Goal: Task Accomplishment & Management: Complete application form

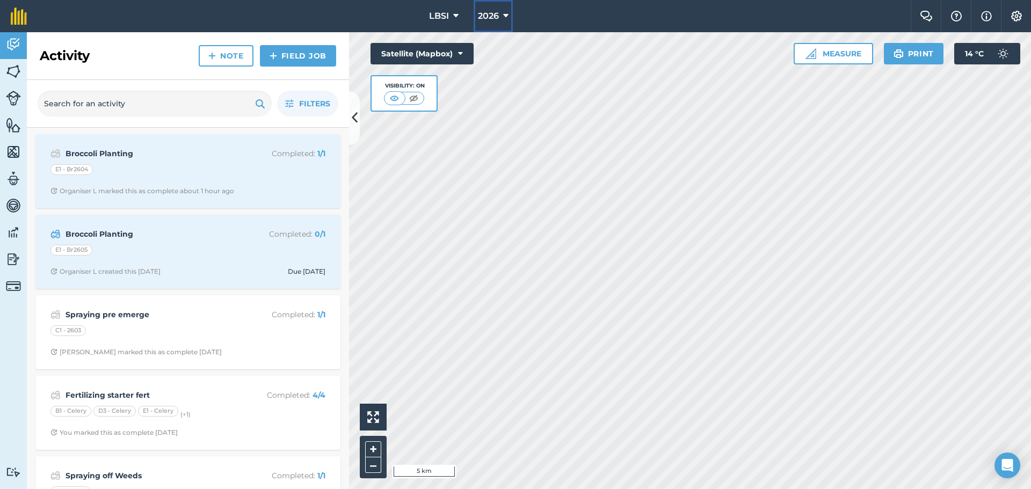
click at [504, 14] on icon at bounding box center [505, 16] width 5 height 13
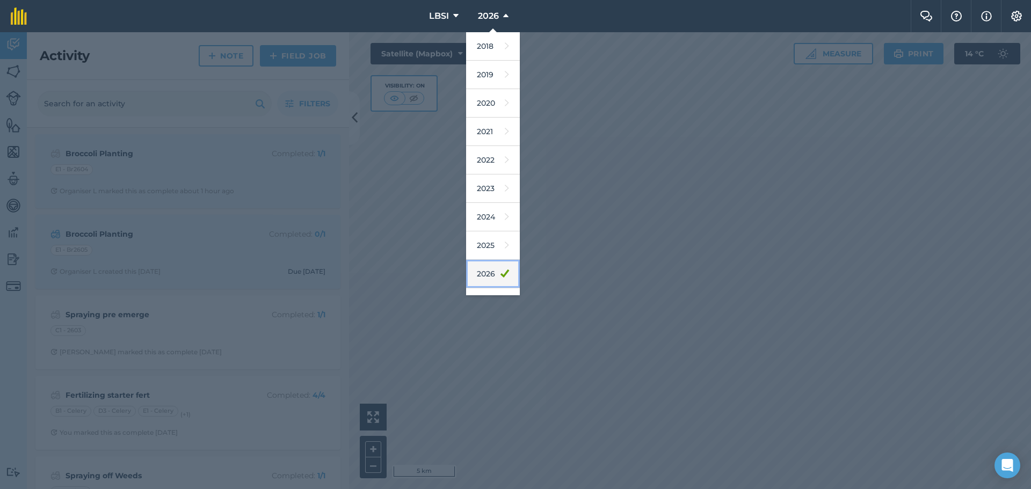
click at [480, 272] on link "2026" at bounding box center [493, 274] width 54 height 28
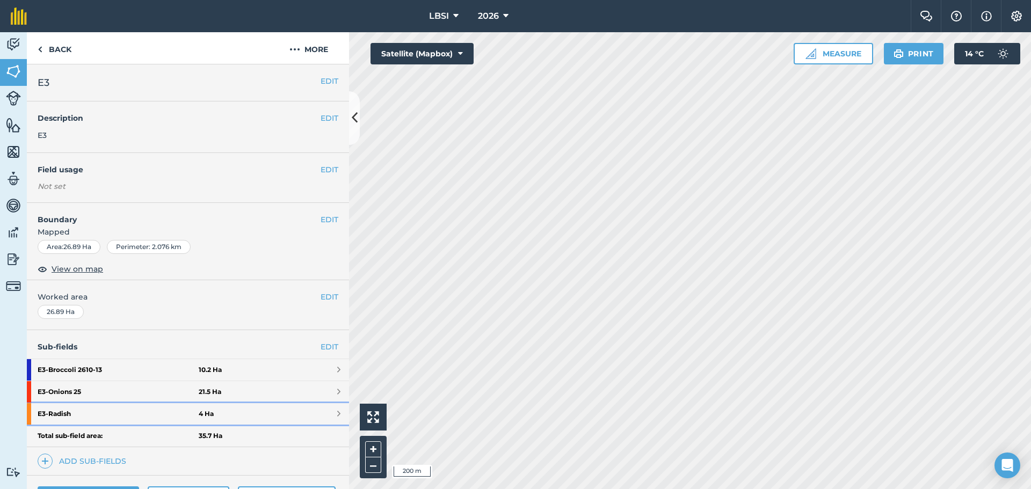
click at [86, 415] on strong "E3 - Radish" at bounding box center [118, 413] width 161 height 21
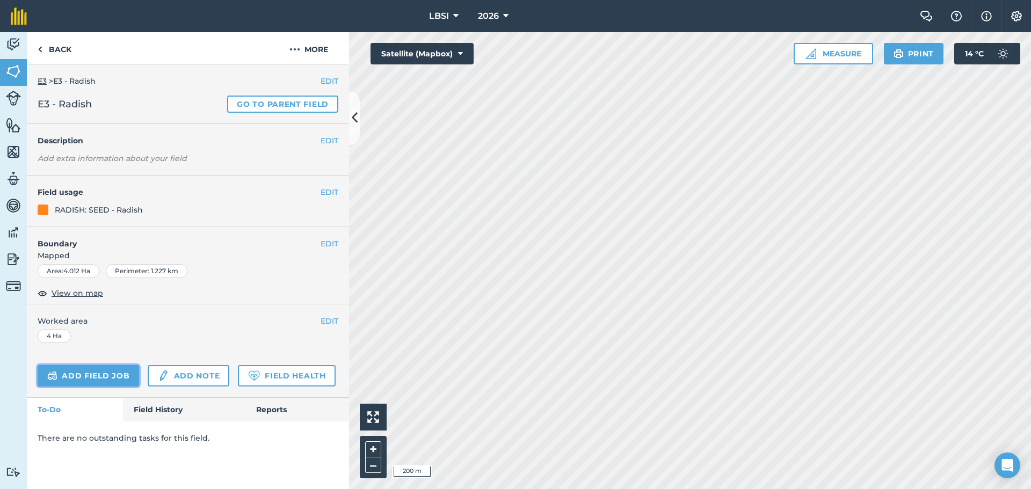
click at [87, 376] on link "Add field job" at bounding box center [88, 375] width 101 height 21
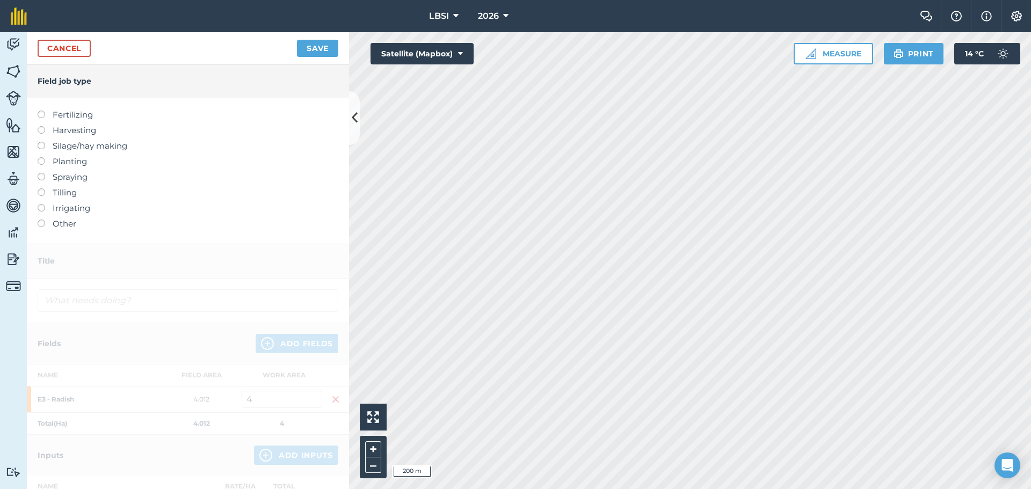
click at [41, 173] on label at bounding box center [45, 173] width 15 height 0
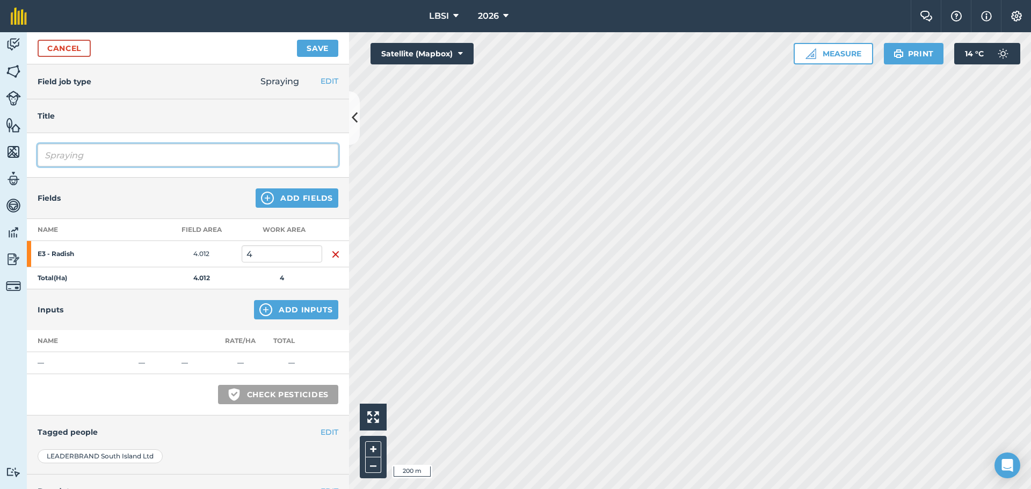
click at [98, 155] on input "Spraying" at bounding box center [188, 155] width 301 height 23
type input "Spraying"
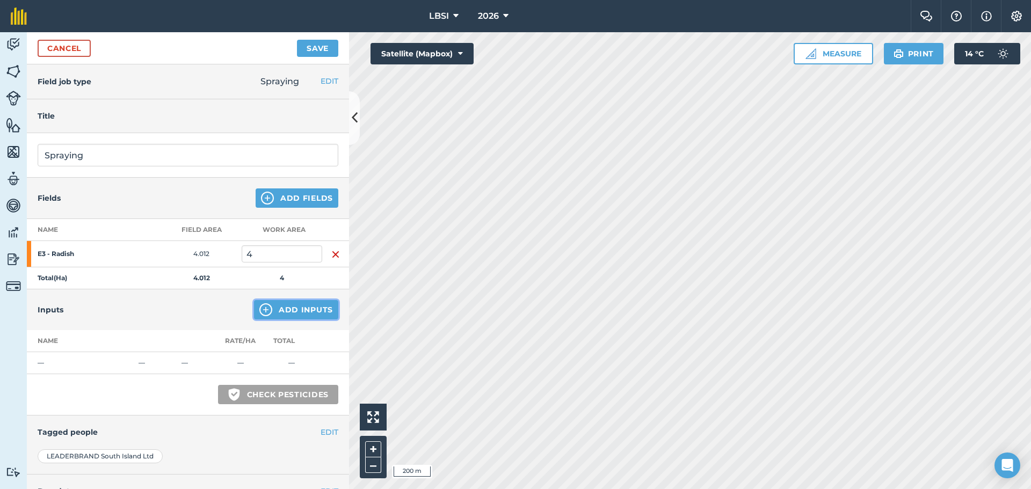
click at [261, 311] on img at bounding box center [265, 309] width 13 height 13
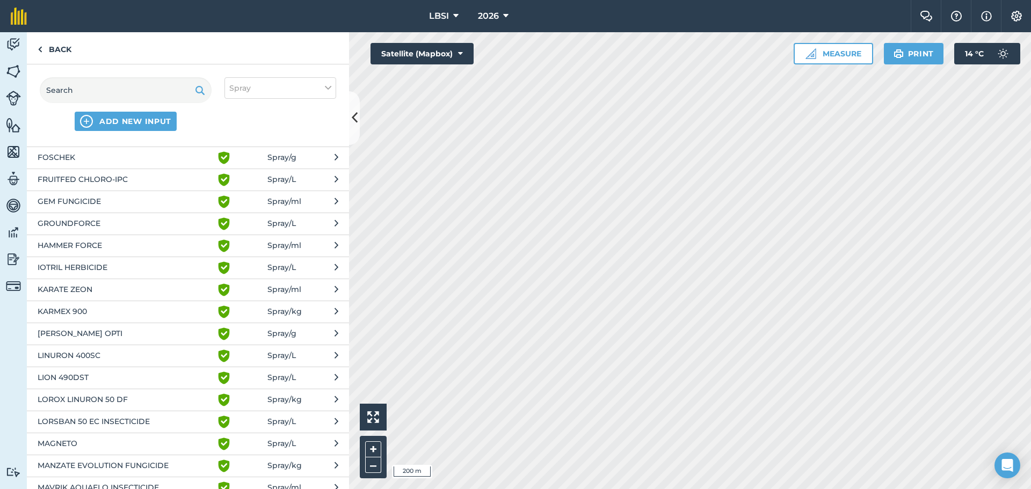
scroll to position [859, 0]
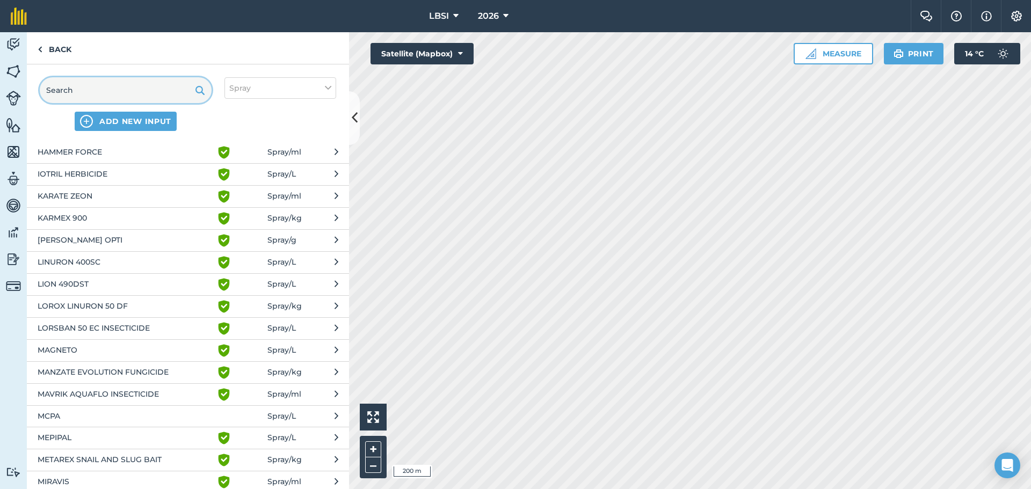
click at [85, 89] on input "text" at bounding box center [126, 90] width 172 height 26
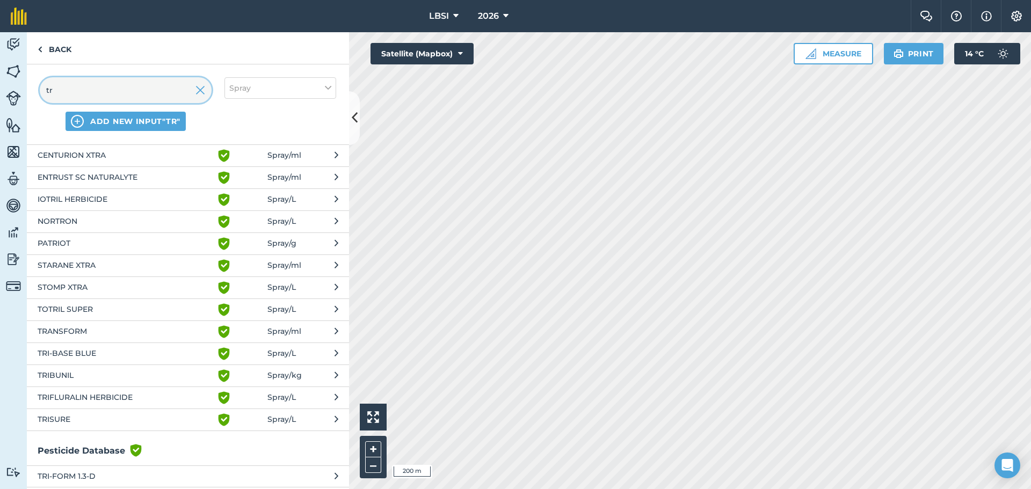
scroll to position [69, 0]
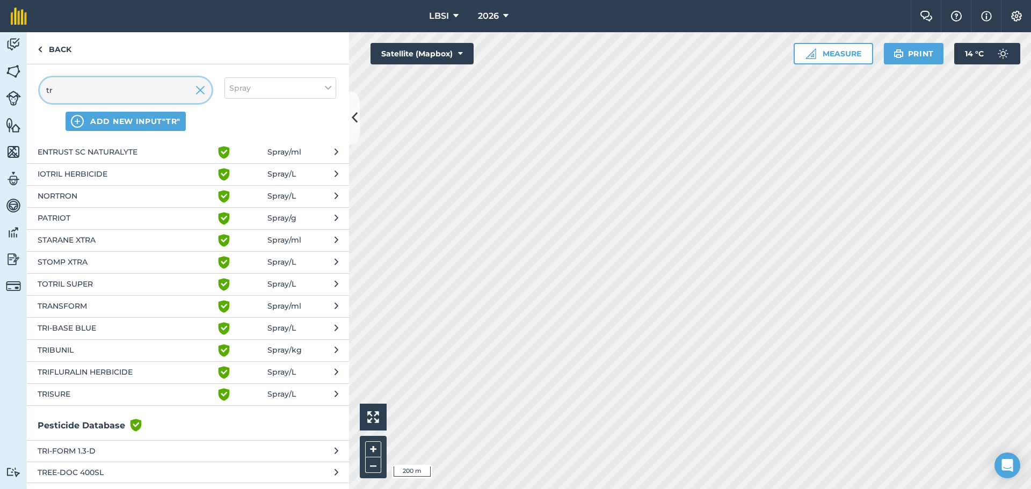
type input "tr"
click at [83, 391] on span "TRISURE" at bounding box center [126, 394] width 176 height 13
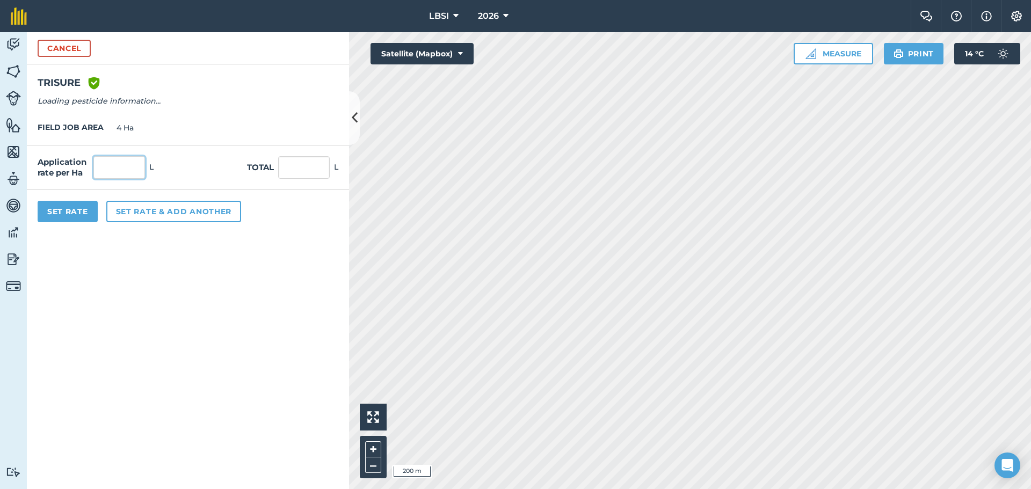
click at [97, 170] on input "text" at bounding box center [119, 167] width 52 height 23
type input "2"
type input "8"
click at [70, 213] on button "Set Rate" at bounding box center [68, 211] width 60 height 21
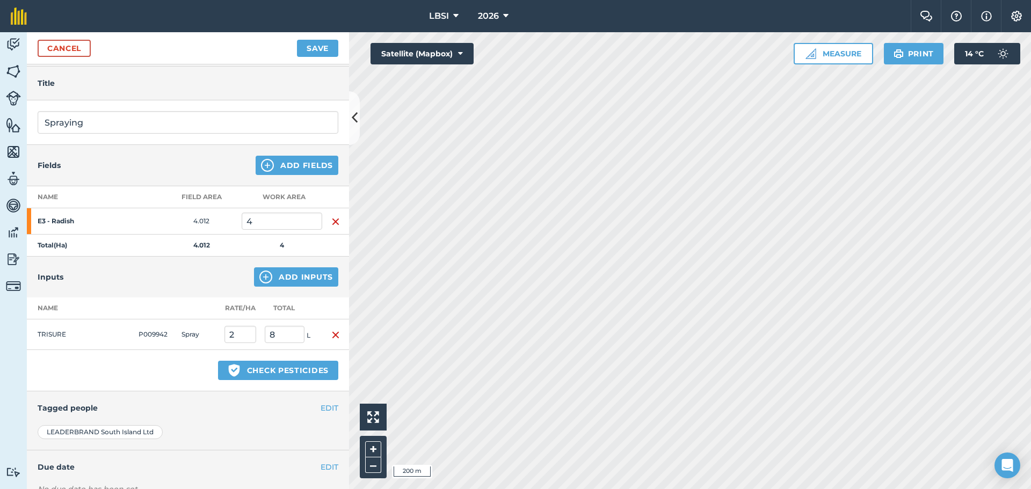
scroll to position [106, 0]
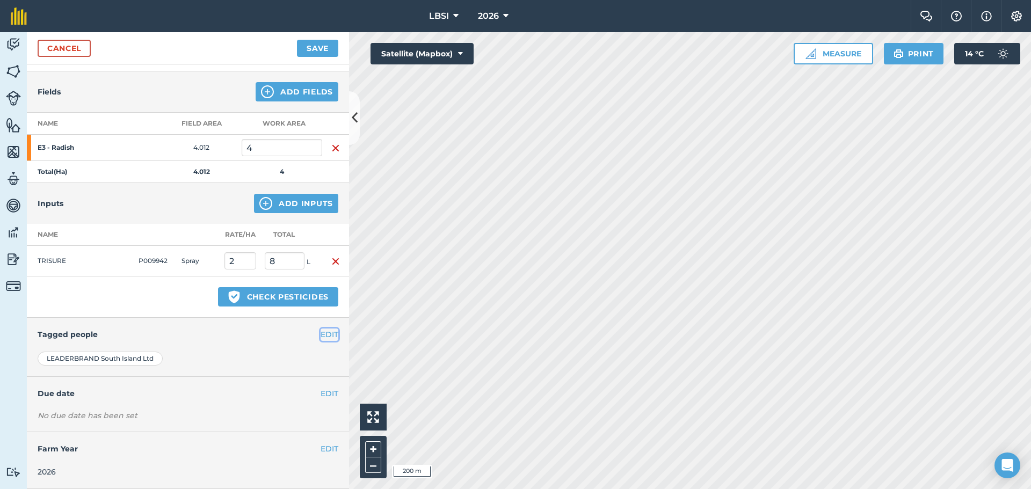
click at [320, 334] on button "EDIT" at bounding box center [329, 335] width 18 height 12
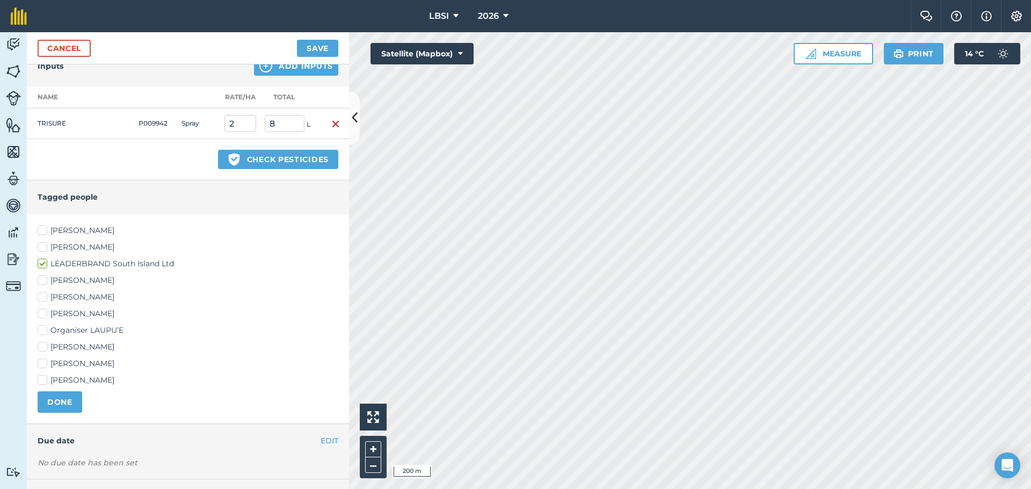
scroll to position [267, 0]
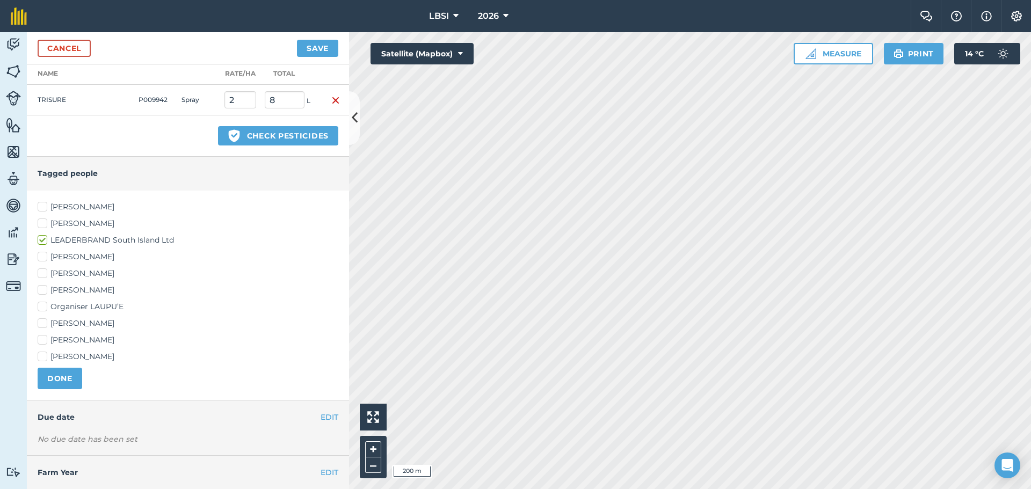
click at [40, 325] on label "[PERSON_NAME]" at bounding box center [188, 323] width 301 height 11
click at [40, 325] on input "[PERSON_NAME]" at bounding box center [41, 321] width 7 height 7
checkbox input "true"
click at [60, 381] on button "DONE" at bounding box center [60, 378] width 45 height 21
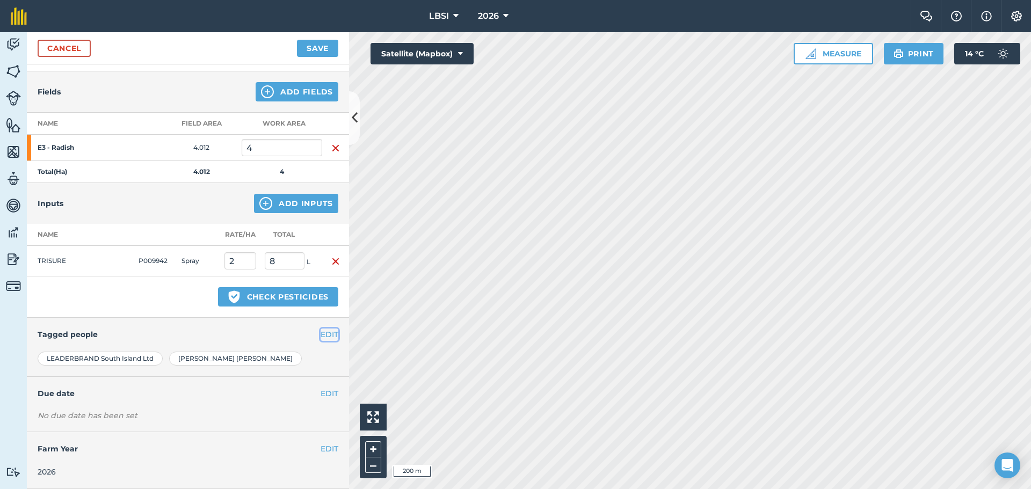
click at [320, 332] on button "EDIT" at bounding box center [329, 335] width 18 height 12
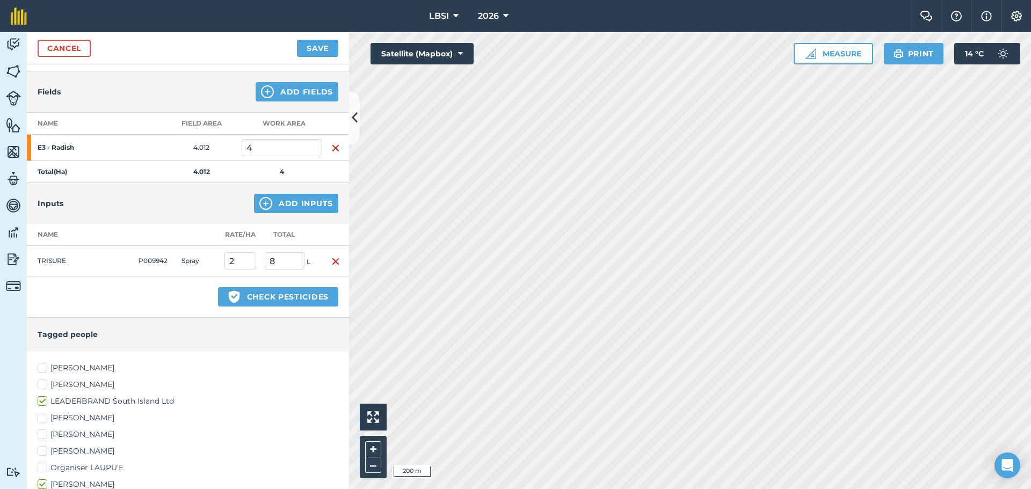
click at [39, 450] on label "[PERSON_NAME]" at bounding box center [188, 451] width 301 height 11
click at [39, 450] on input "[PERSON_NAME]" at bounding box center [41, 449] width 7 height 7
checkbox input "true"
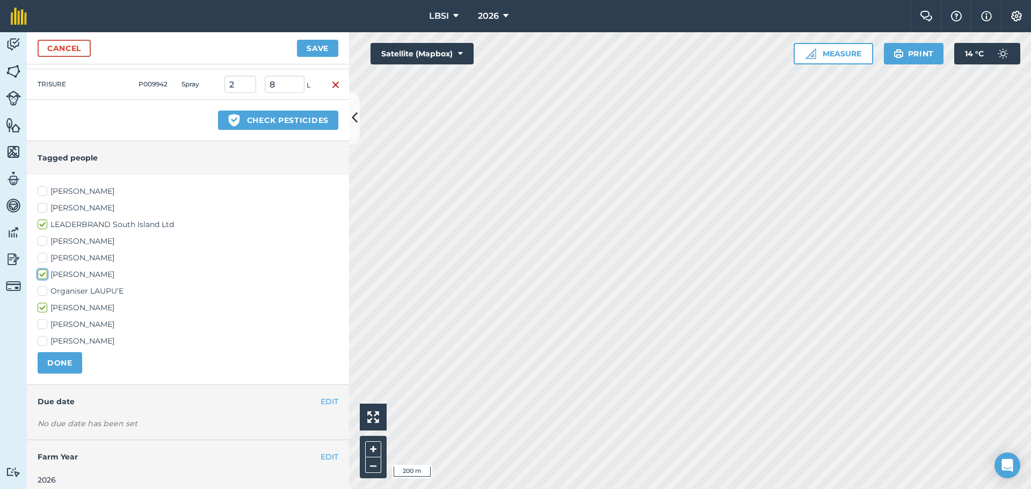
scroll to position [291, 0]
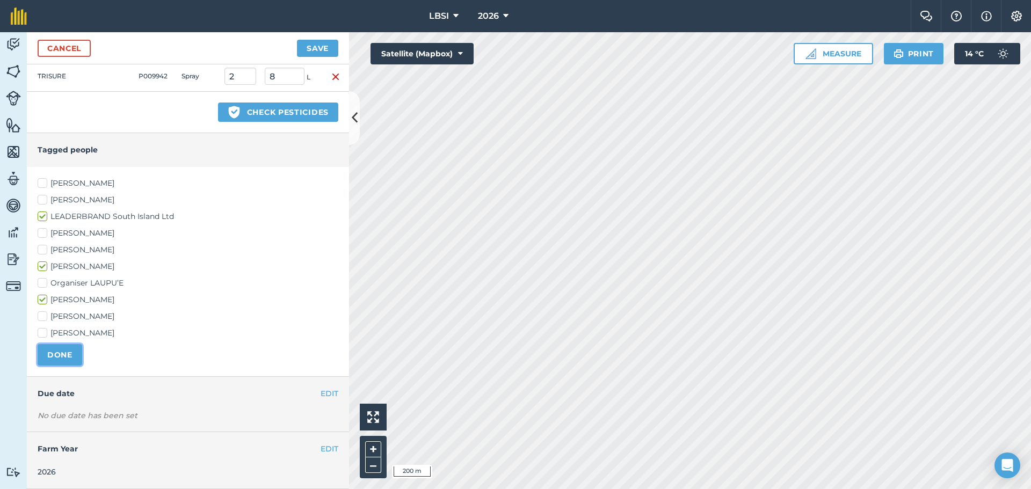
click at [56, 355] on button "DONE" at bounding box center [60, 354] width 45 height 21
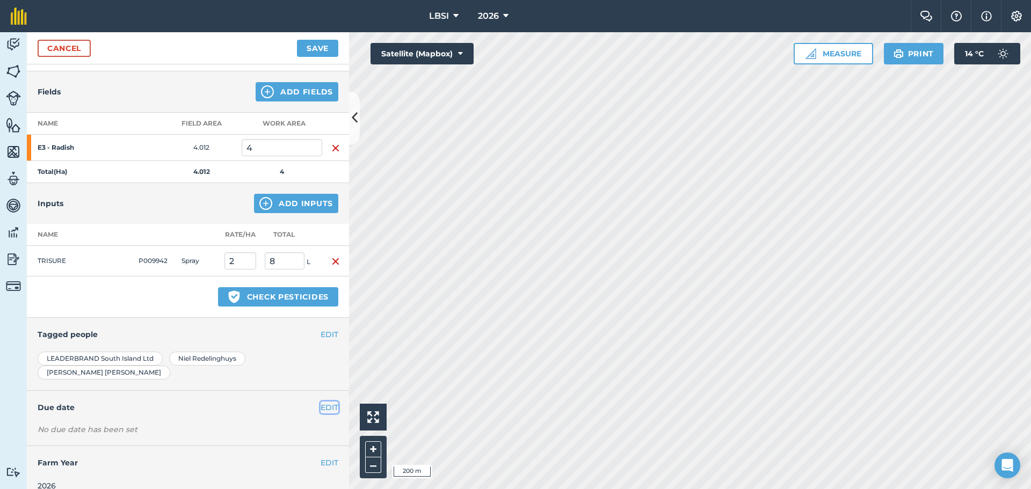
click at [327, 402] on button "EDIT" at bounding box center [329, 408] width 18 height 12
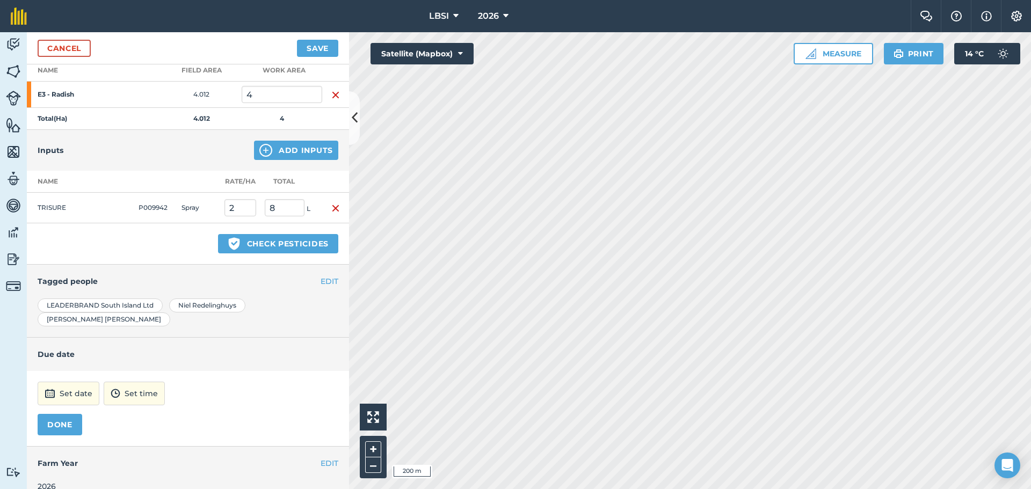
scroll to position [160, 0]
click at [74, 381] on button "Set date" at bounding box center [69, 393] width 62 height 24
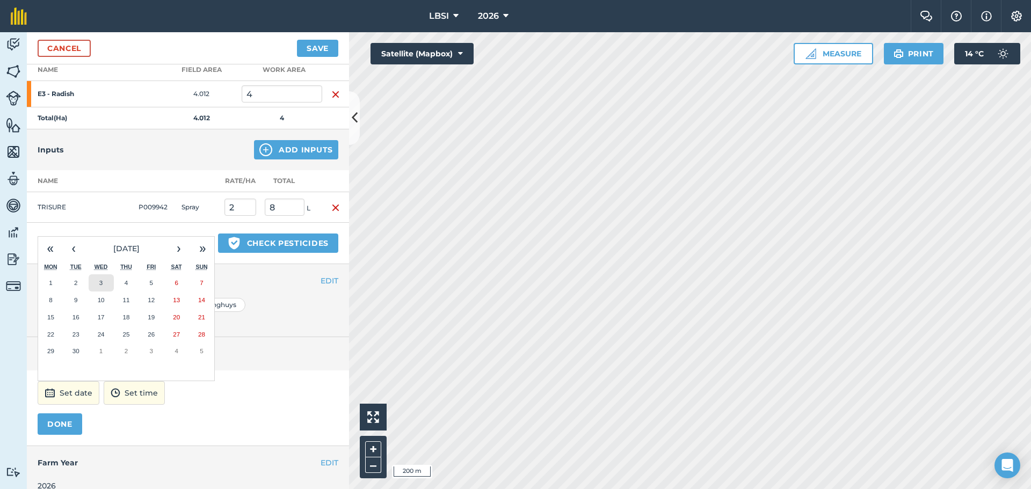
click at [104, 274] on button "3" at bounding box center [101, 282] width 25 height 17
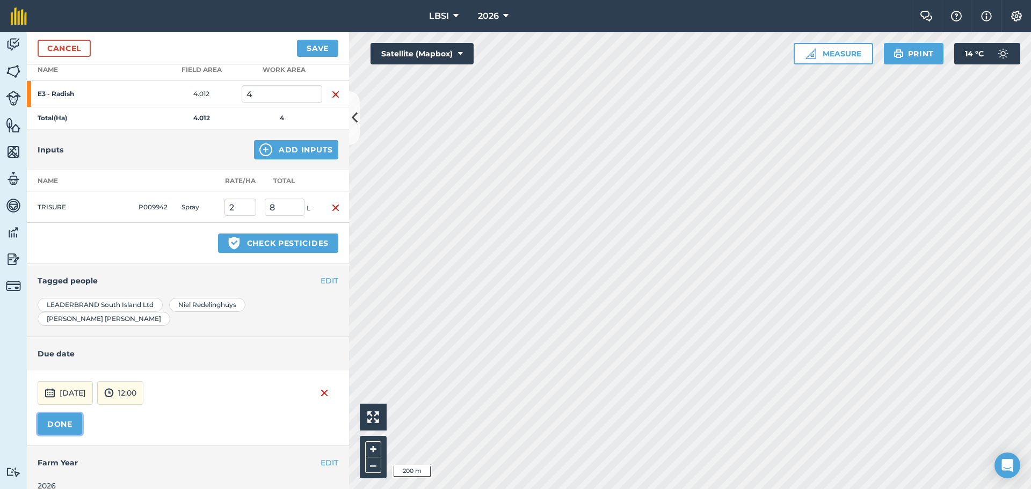
click at [70, 413] on button "DONE" at bounding box center [60, 423] width 45 height 21
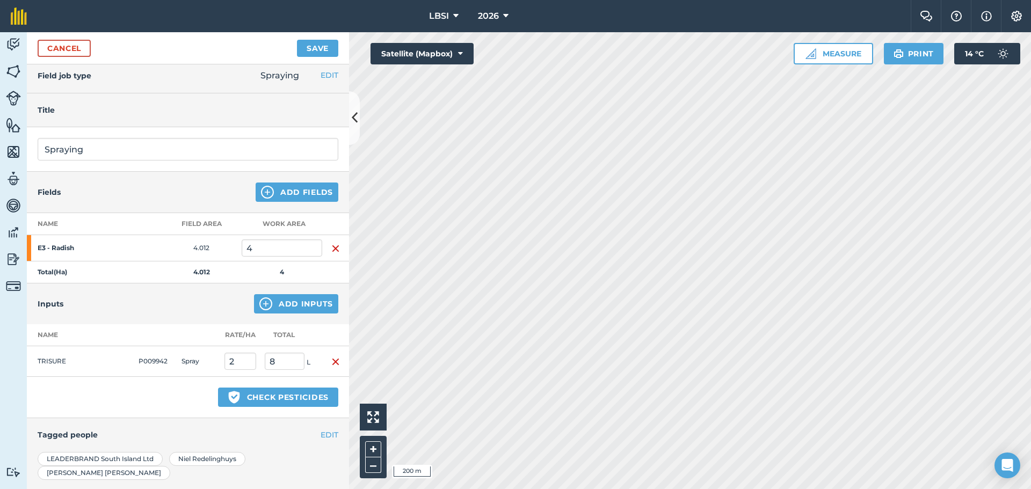
scroll to position [0, 0]
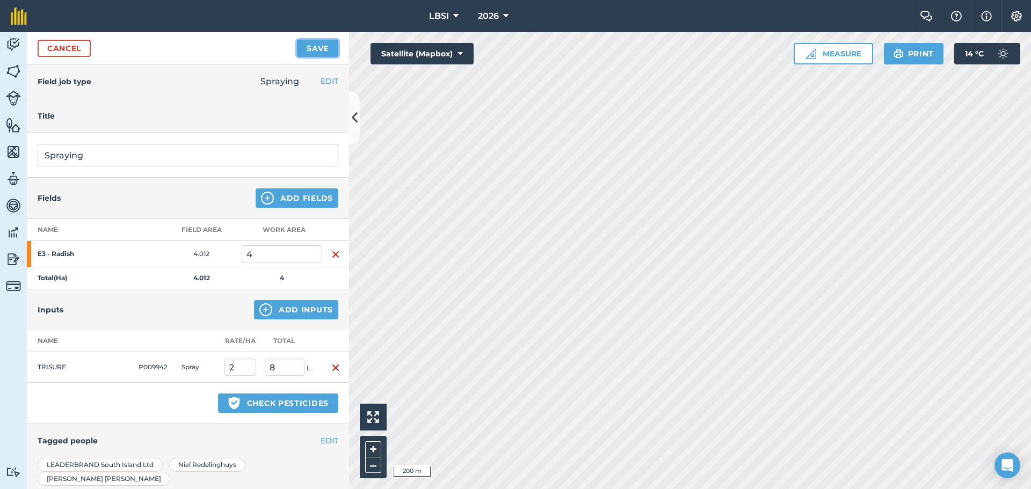
click at [309, 48] on button "Save" at bounding box center [317, 48] width 41 height 17
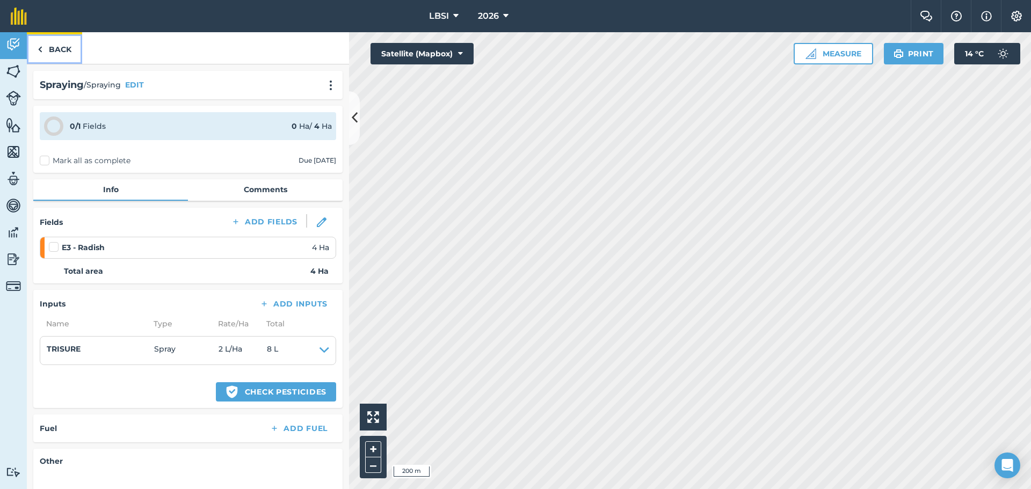
click at [39, 52] on img at bounding box center [40, 49] width 5 height 13
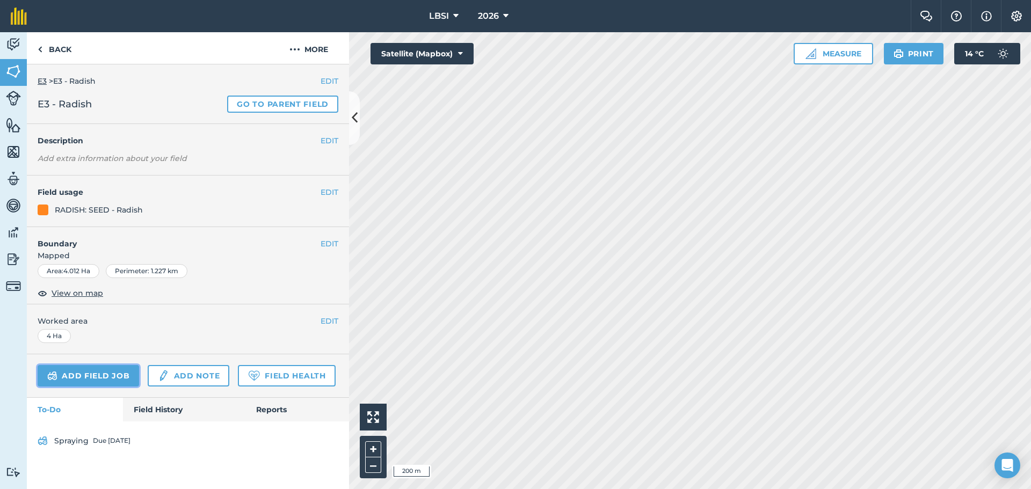
click at [107, 376] on link "Add field job" at bounding box center [88, 375] width 101 height 21
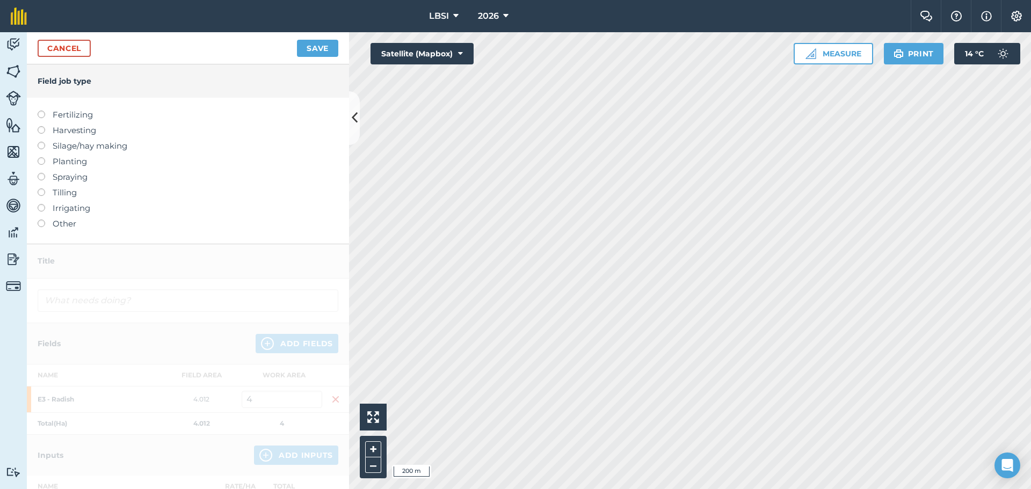
click at [42, 173] on label at bounding box center [45, 173] width 15 height 0
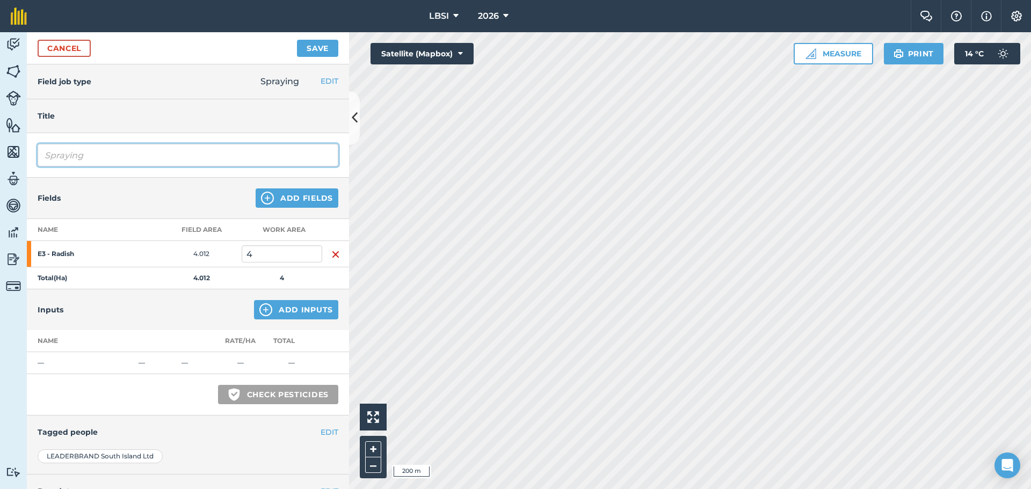
click at [87, 156] on input "Spraying" at bounding box center [188, 155] width 301 height 23
click at [100, 155] on input "Spraying preemerge" at bounding box center [188, 155] width 301 height 23
type input "Spraying pre emerge"
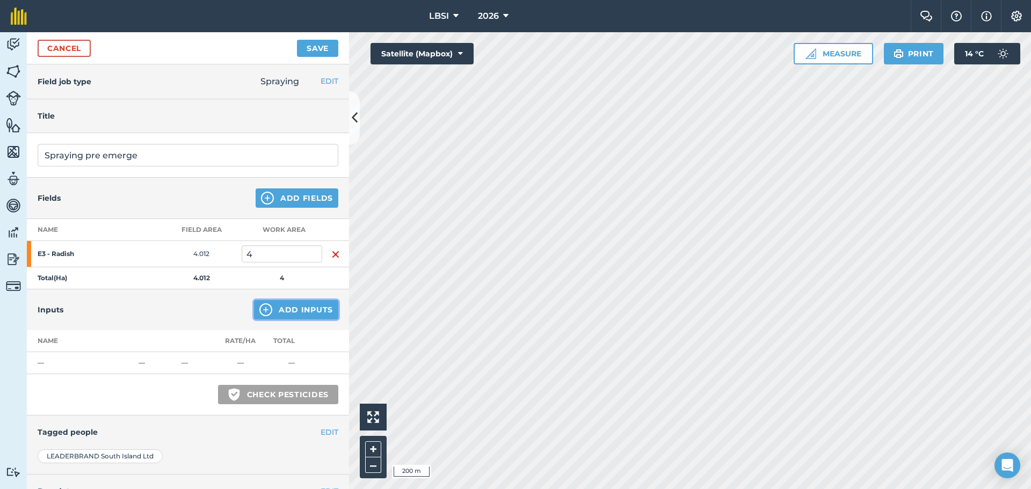
click at [260, 308] on img at bounding box center [265, 309] width 13 height 13
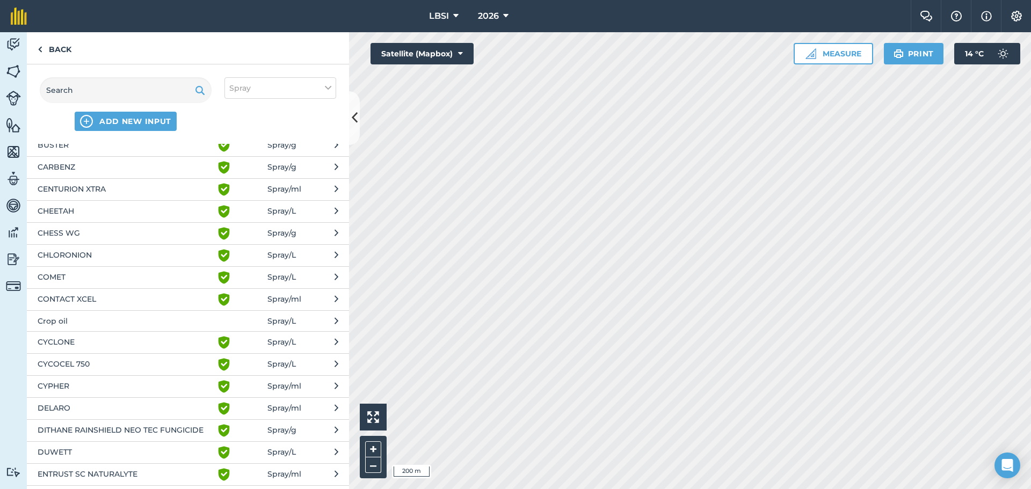
scroll to position [322, 0]
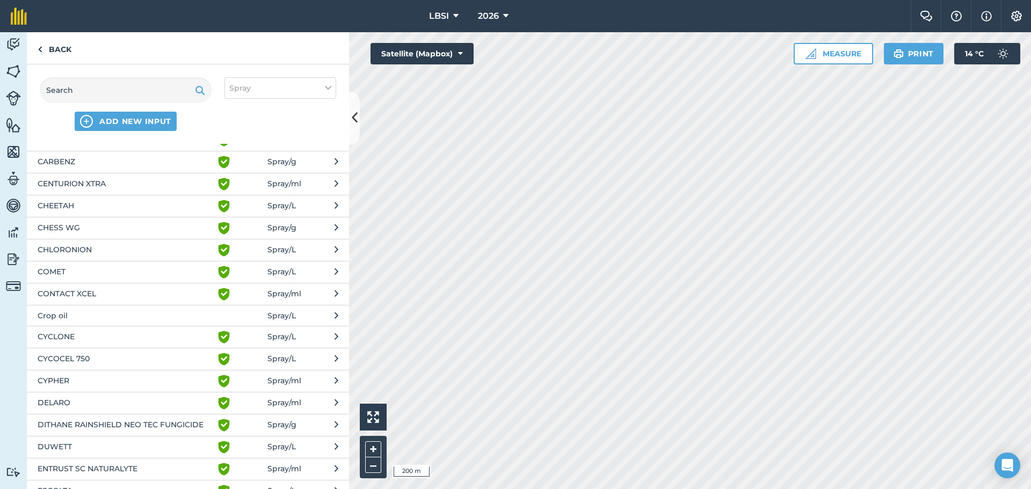
click at [91, 339] on span "CYCLONE" at bounding box center [126, 337] width 176 height 13
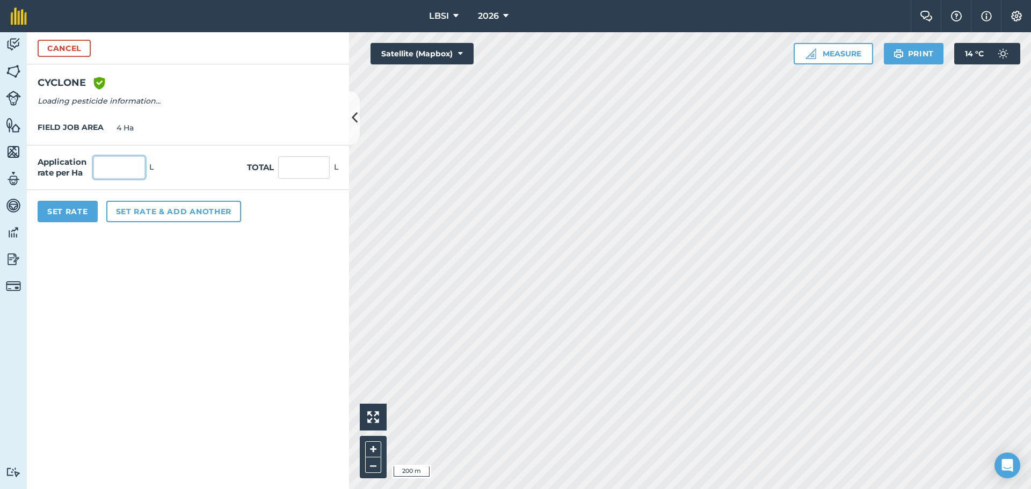
click at [113, 171] on input "text" at bounding box center [119, 167] width 52 height 23
type input "4"
type input "16"
click at [165, 216] on button "Set rate & add another" at bounding box center [173, 211] width 135 height 21
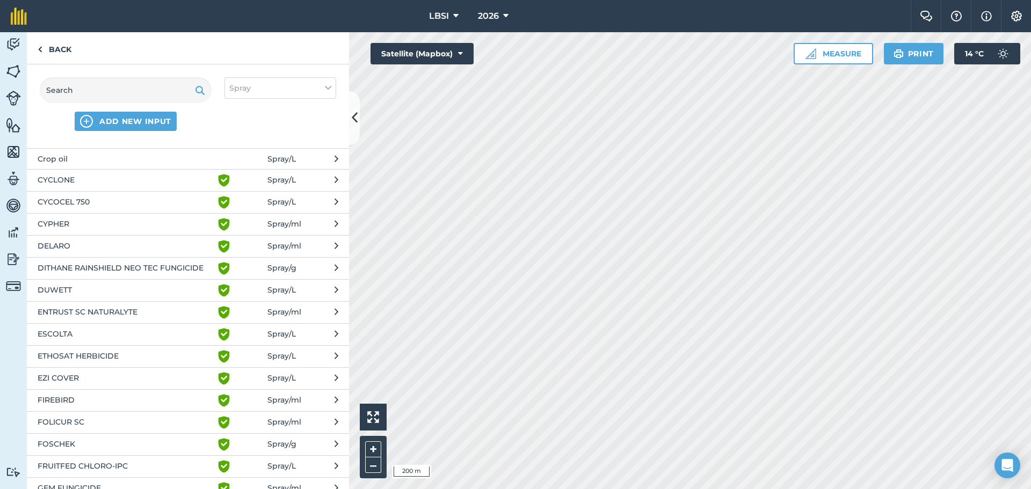
scroll to position [483, 0]
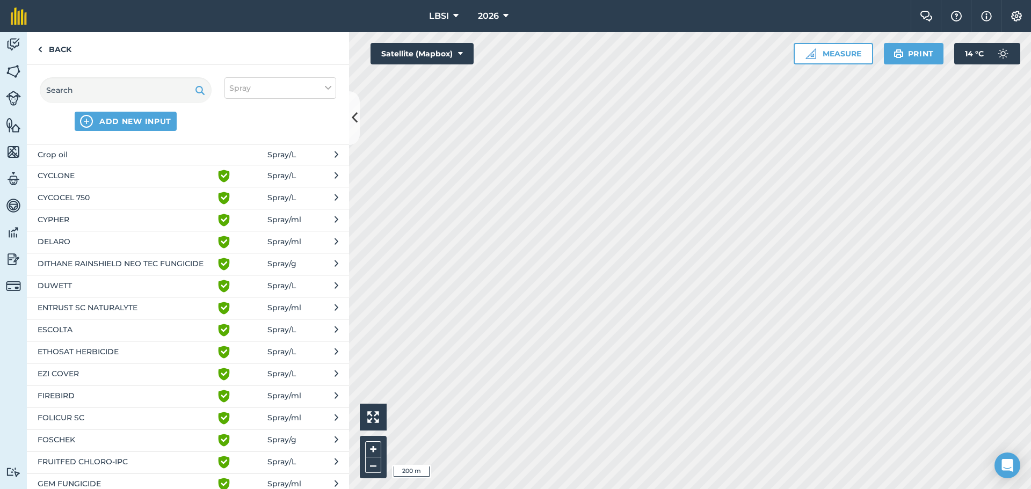
click at [82, 373] on span "EZI COVER" at bounding box center [126, 374] width 176 height 13
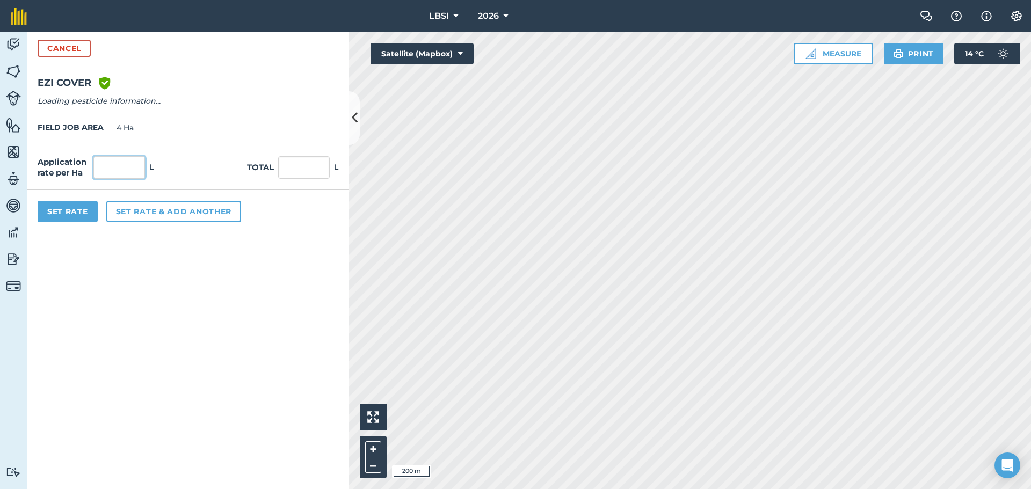
click at [125, 171] on input "text" at bounding box center [119, 167] width 52 height 23
type input "1"
type input "4"
click at [136, 214] on button "Set rate & add another" at bounding box center [173, 211] width 135 height 21
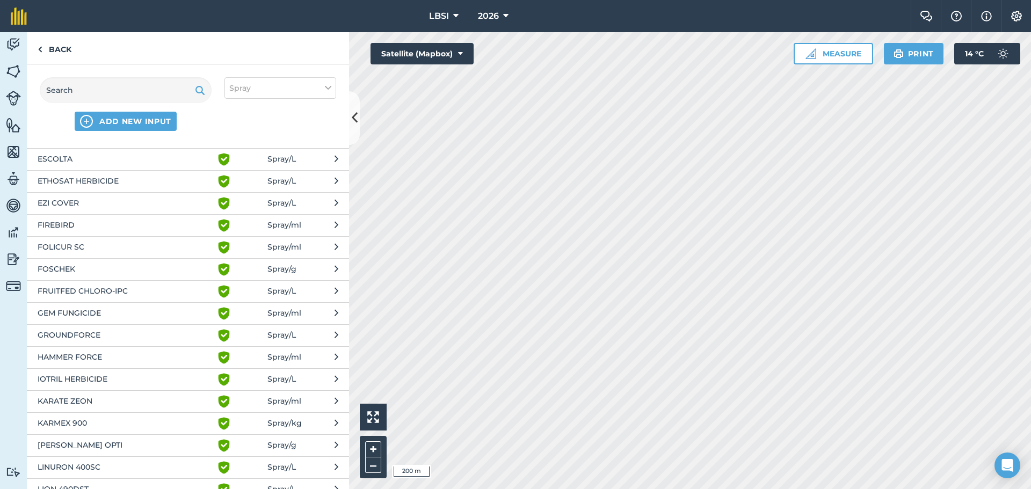
scroll to position [698, 0]
click at [89, 443] on span "LION 490DST" at bounding box center [126, 445] width 176 height 13
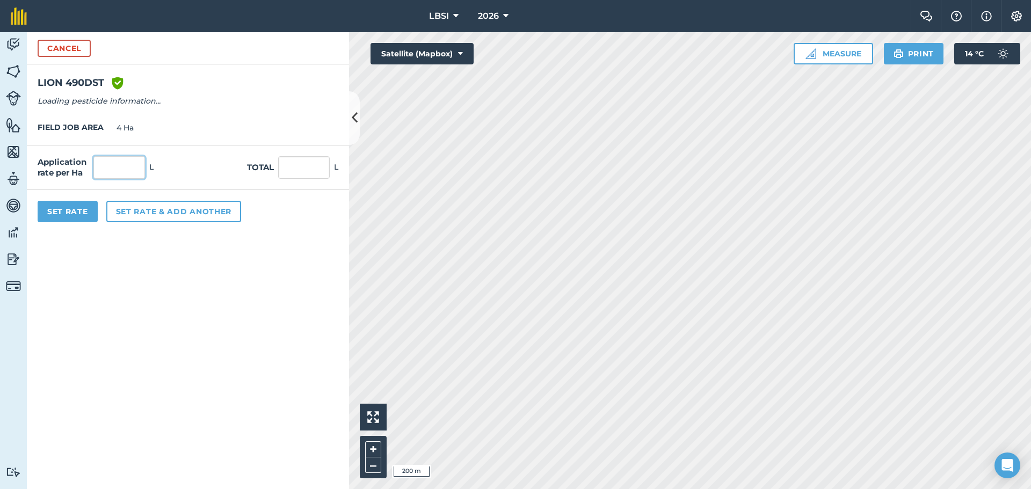
click at [115, 175] on input "text" at bounding box center [119, 167] width 52 height 23
type input "2"
type input "8"
click at [153, 211] on button "Set rate & add another" at bounding box center [173, 211] width 135 height 21
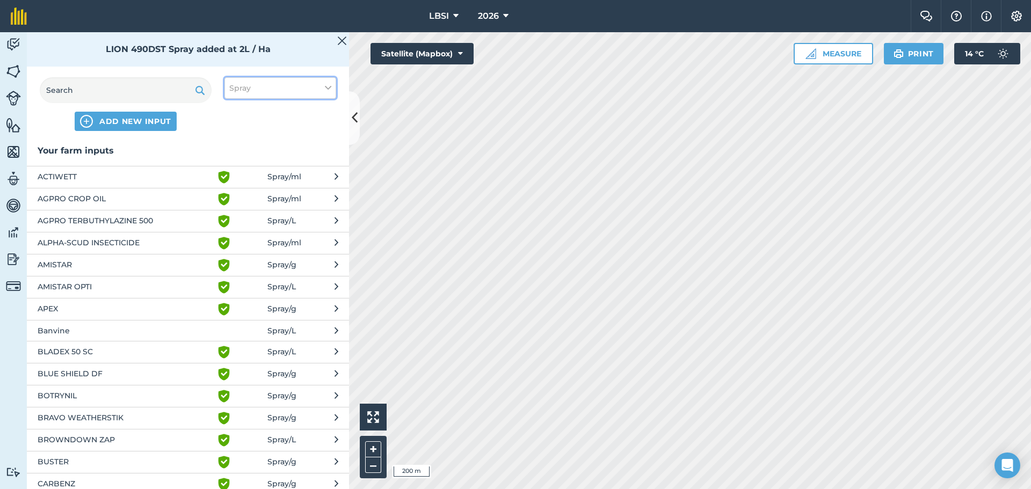
click at [328, 91] on icon at bounding box center [328, 88] width 6 height 12
click at [235, 189] on label "Other" at bounding box center [280, 190] width 102 height 11
click at [235, 189] on input "Other" at bounding box center [232, 188] width 7 height 7
checkbox input "true"
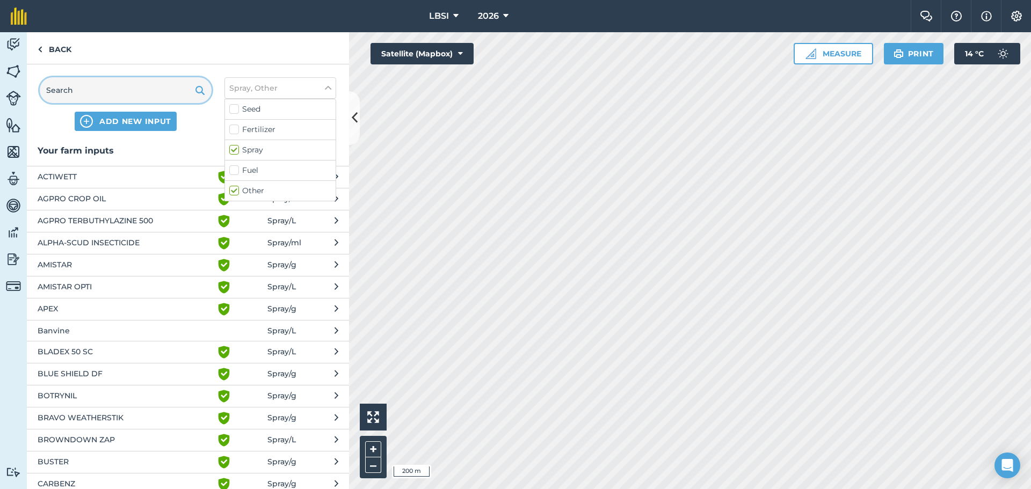
click at [98, 87] on input "text" at bounding box center [126, 90] width 172 height 26
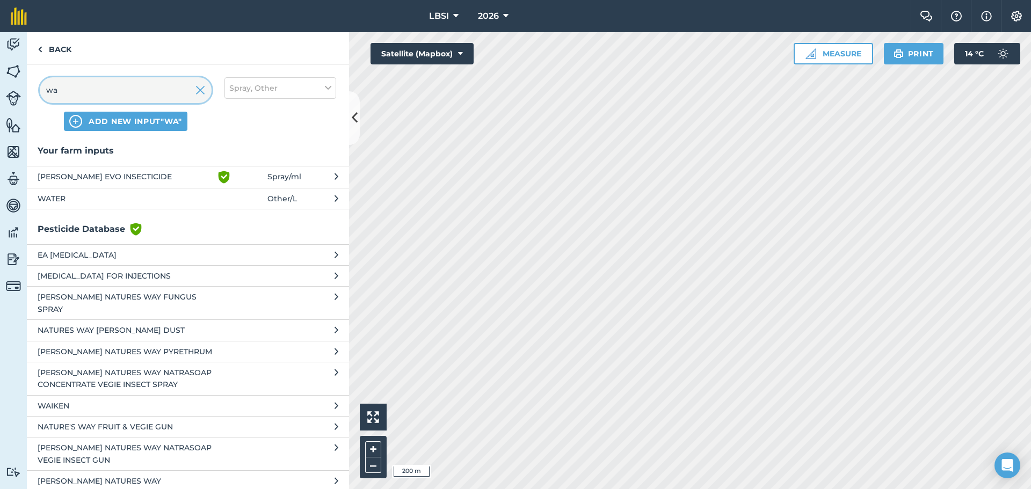
type input "wa"
click at [66, 201] on span "WATER" at bounding box center [126, 199] width 176 height 12
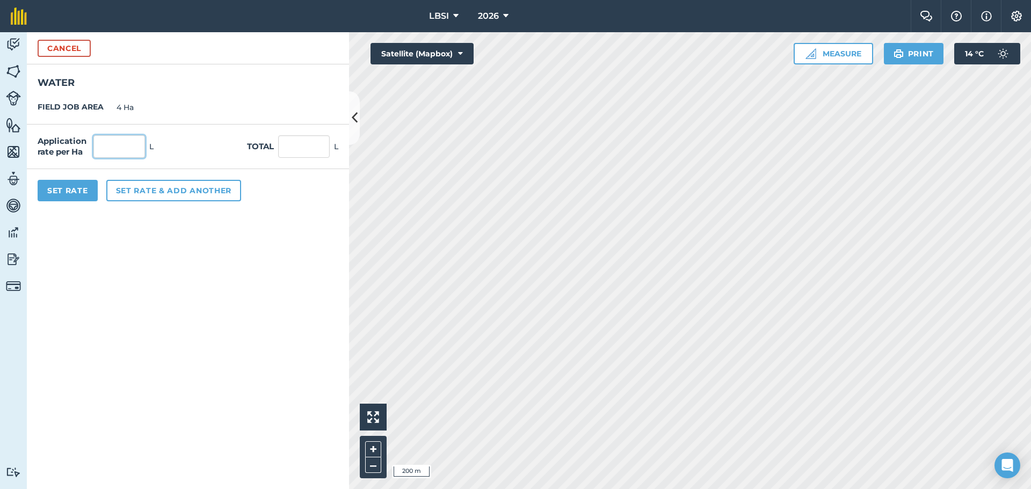
click at [121, 141] on input "text" at bounding box center [119, 146] width 52 height 23
type input "200"
type input "800"
click at [68, 201] on button "Set Rate" at bounding box center [68, 190] width 60 height 21
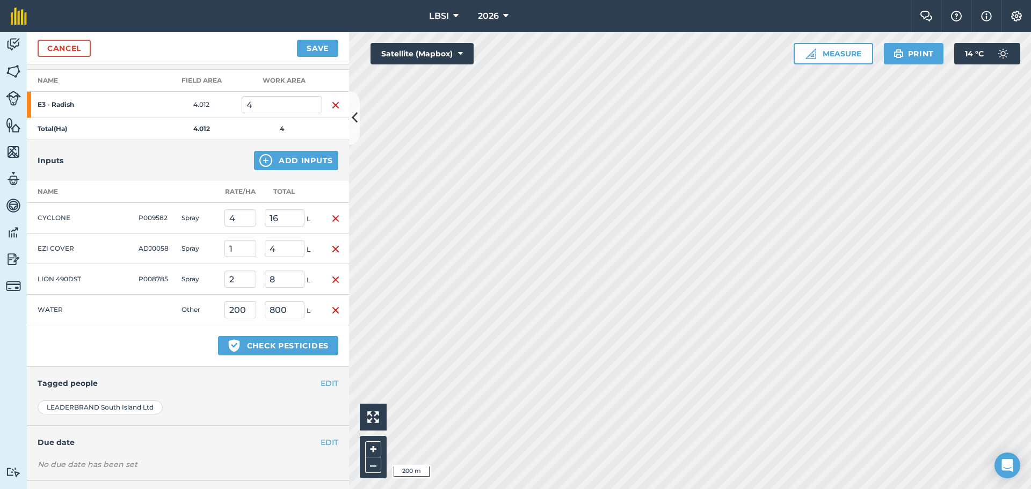
scroll to position [198, 0]
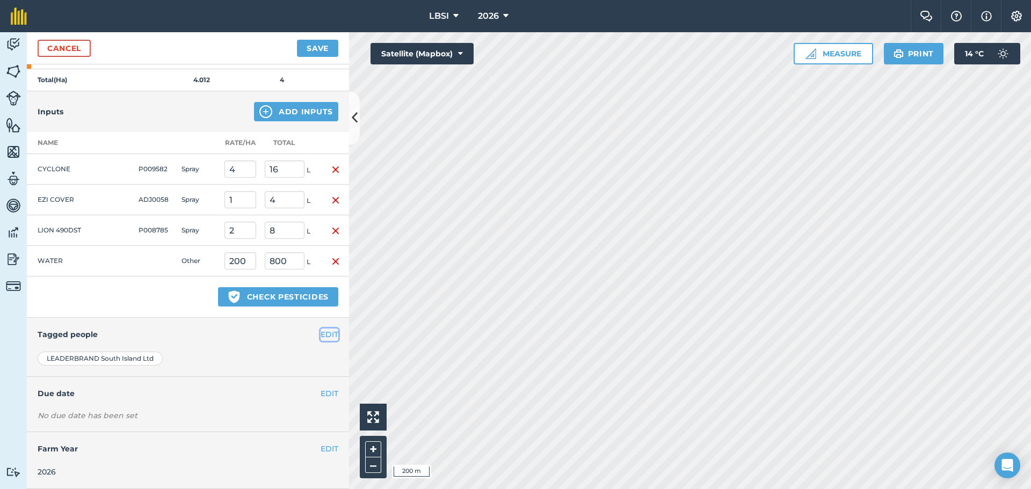
click at [320, 332] on button "EDIT" at bounding box center [329, 335] width 18 height 12
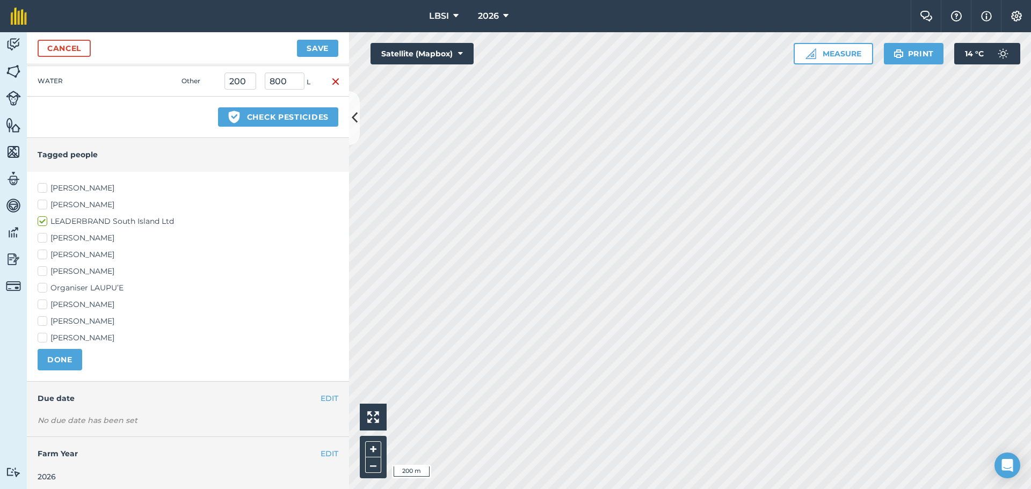
scroll to position [383, 0]
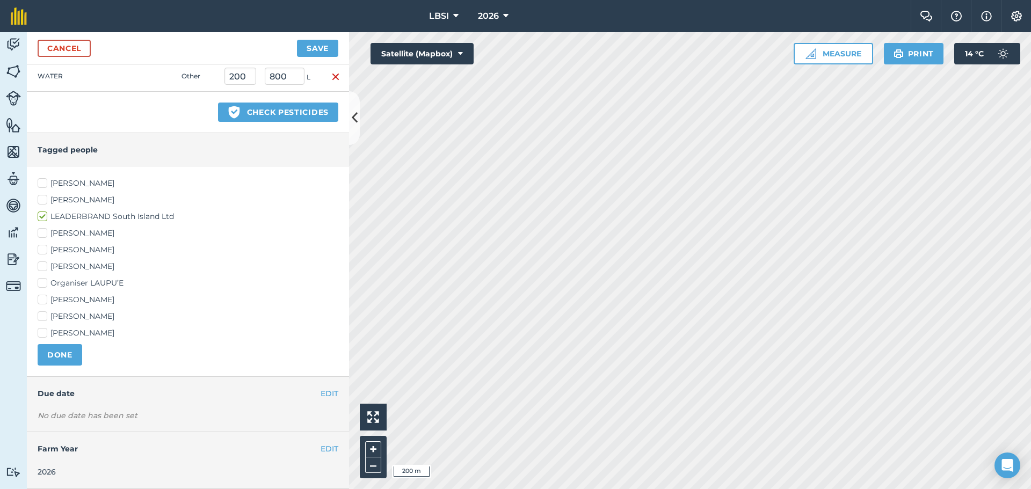
click at [43, 297] on label "[PERSON_NAME]" at bounding box center [188, 299] width 301 height 11
click at [43, 297] on input "[PERSON_NAME]" at bounding box center [41, 297] width 7 height 7
checkbox input "true"
click at [40, 266] on label "[PERSON_NAME]" at bounding box center [188, 266] width 301 height 11
click at [40, 266] on input "[PERSON_NAME]" at bounding box center [41, 264] width 7 height 7
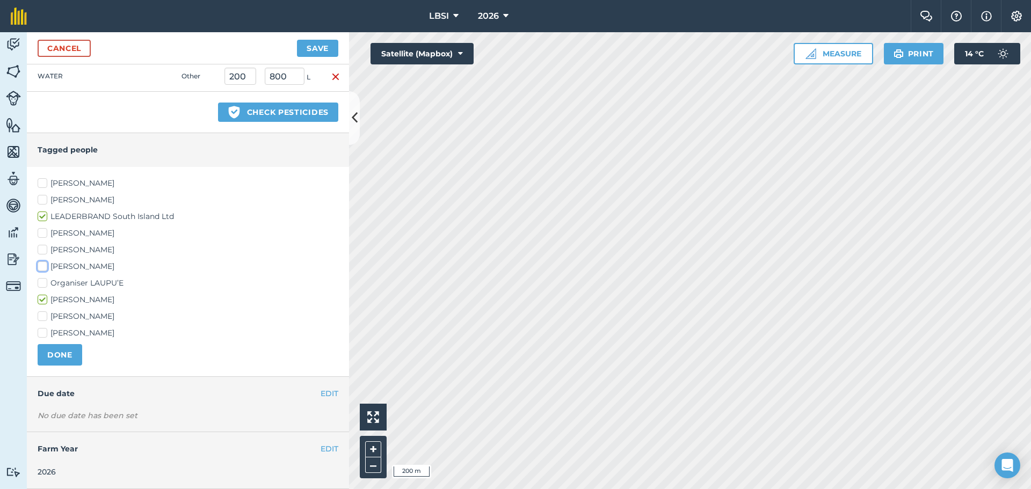
checkbox input "true"
click at [68, 352] on button "DONE" at bounding box center [60, 354] width 45 height 21
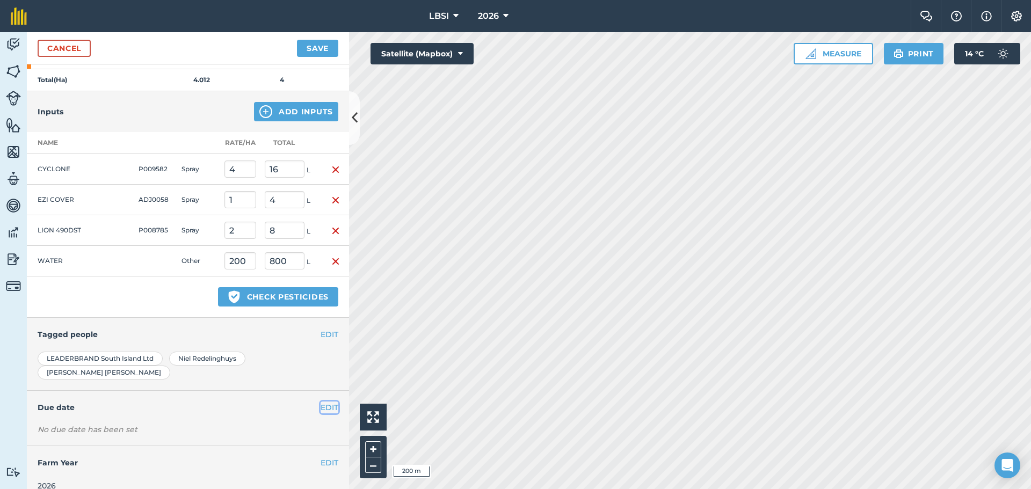
click at [325, 402] on button "EDIT" at bounding box center [329, 408] width 18 height 12
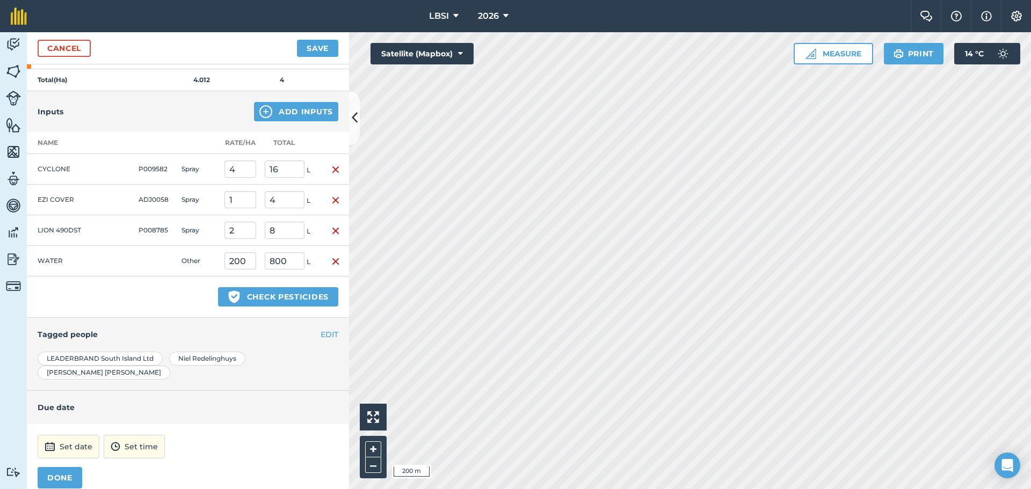
scroll to position [252, 0]
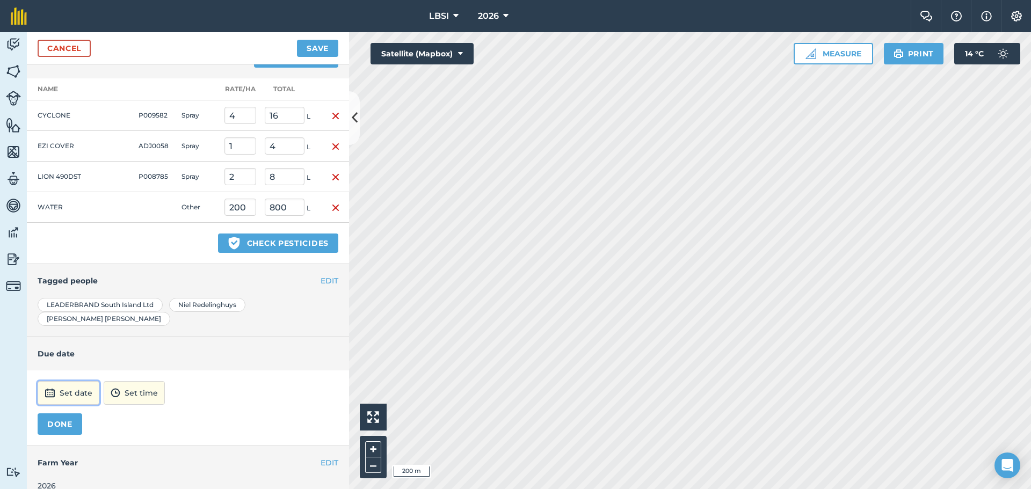
click at [87, 381] on button "Set date" at bounding box center [69, 393] width 62 height 24
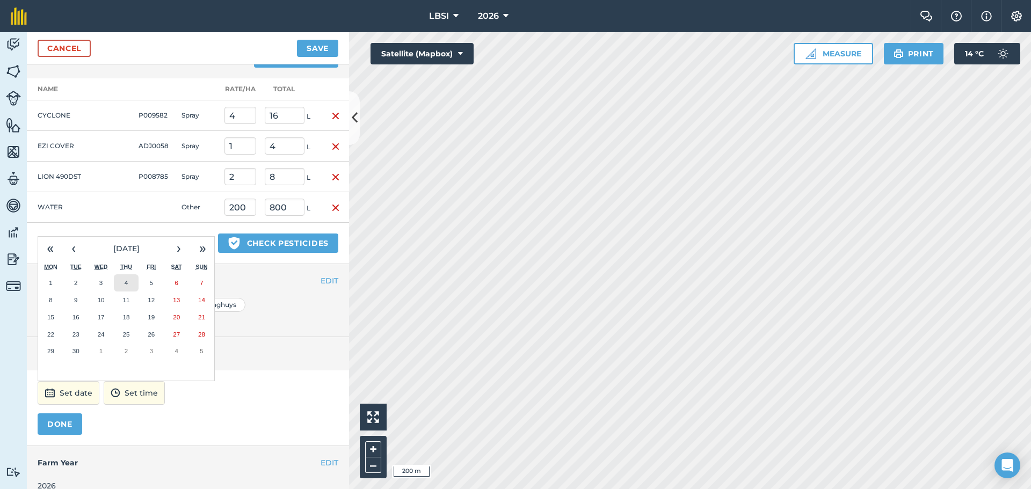
click at [130, 274] on button "4" at bounding box center [126, 282] width 25 height 17
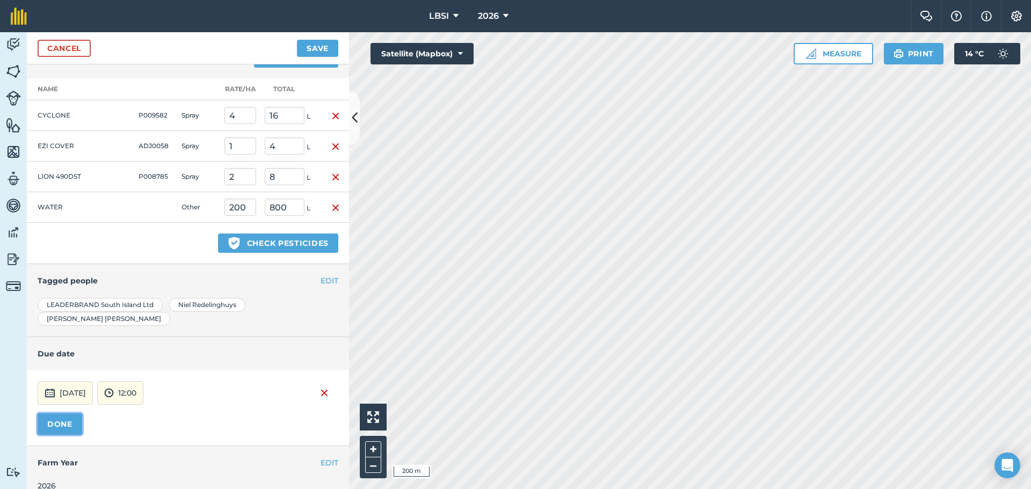
click at [53, 413] on button "DONE" at bounding box center [60, 423] width 45 height 21
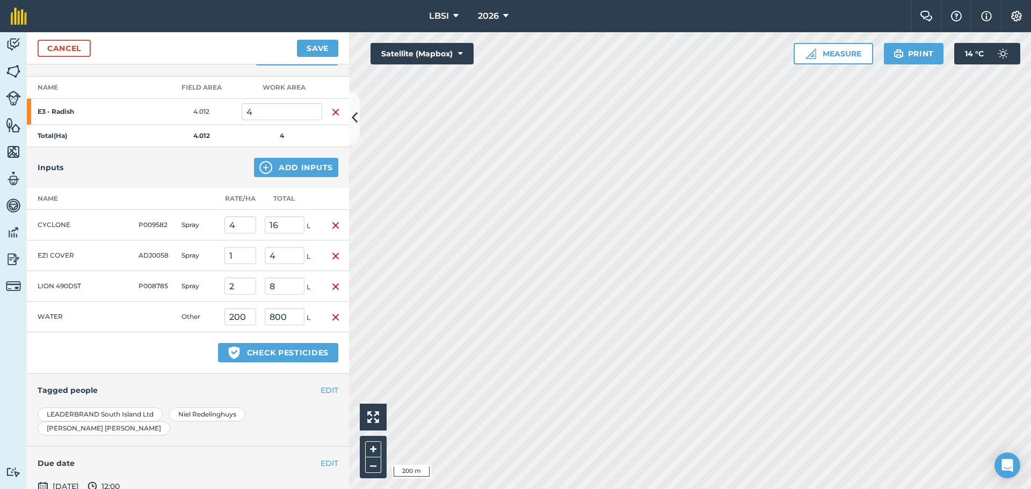
scroll to position [0, 0]
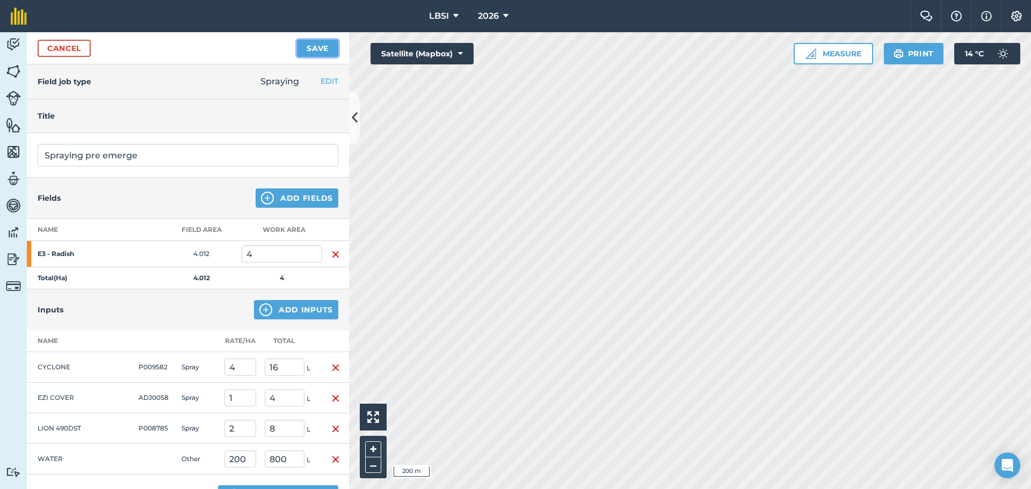
click at [315, 47] on button "Save" at bounding box center [317, 48] width 41 height 17
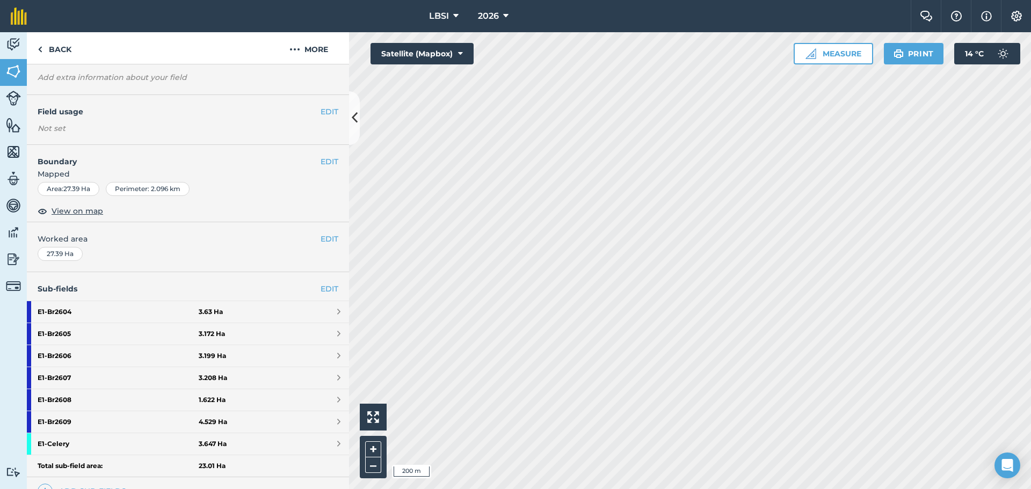
scroll to position [215, 0]
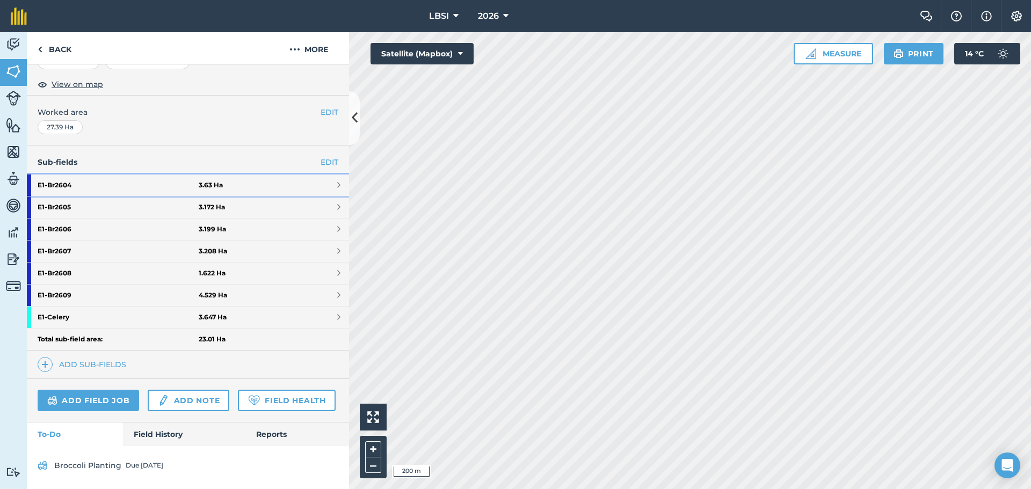
click at [98, 174] on strong "E1 - Br2604" at bounding box center [118, 184] width 161 height 21
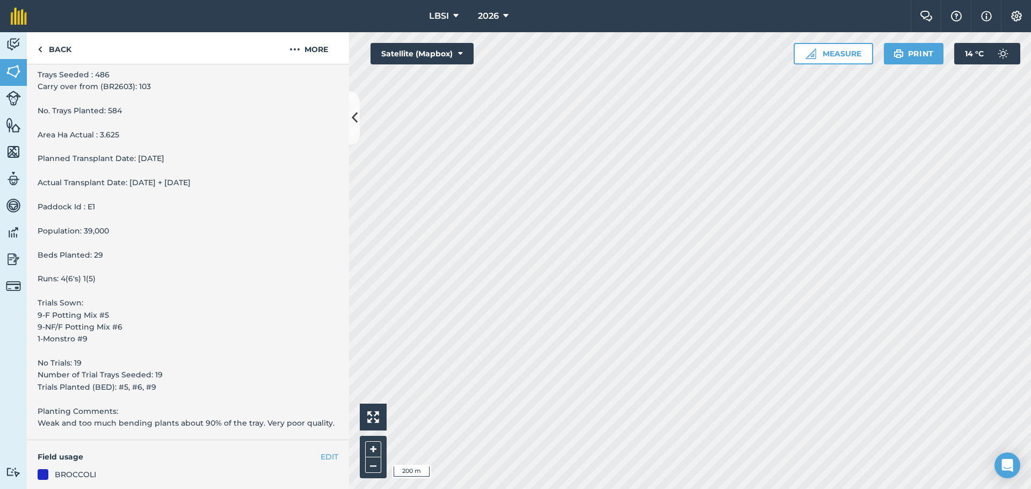
scroll to position [476, 0]
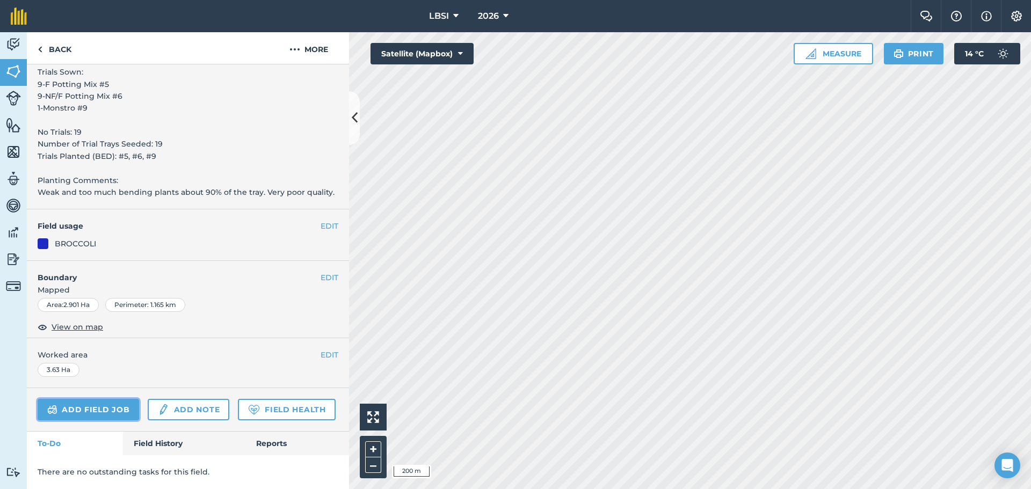
click at [112, 399] on link "Add field job" at bounding box center [88, 409] width 101 height 21
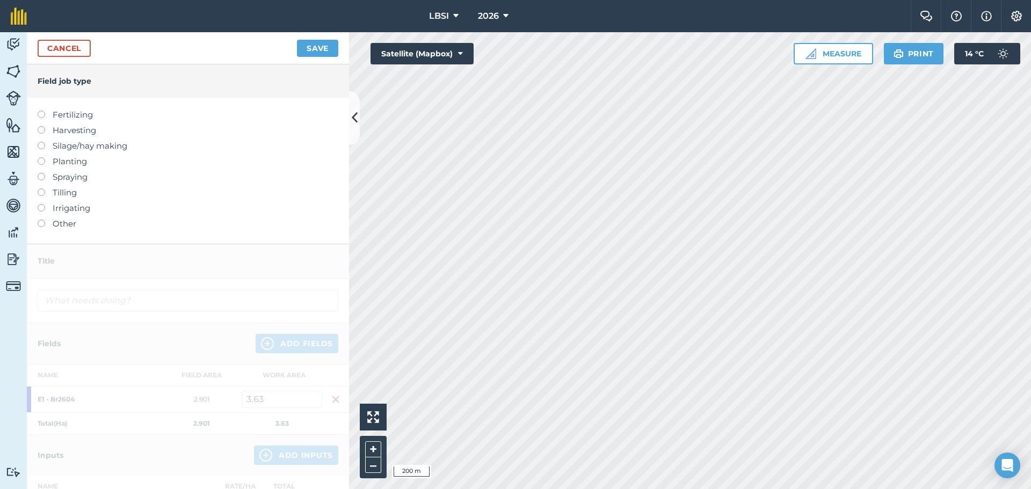
click at [42, 173] on label at bounding box center [45, 173] width 15 height 0
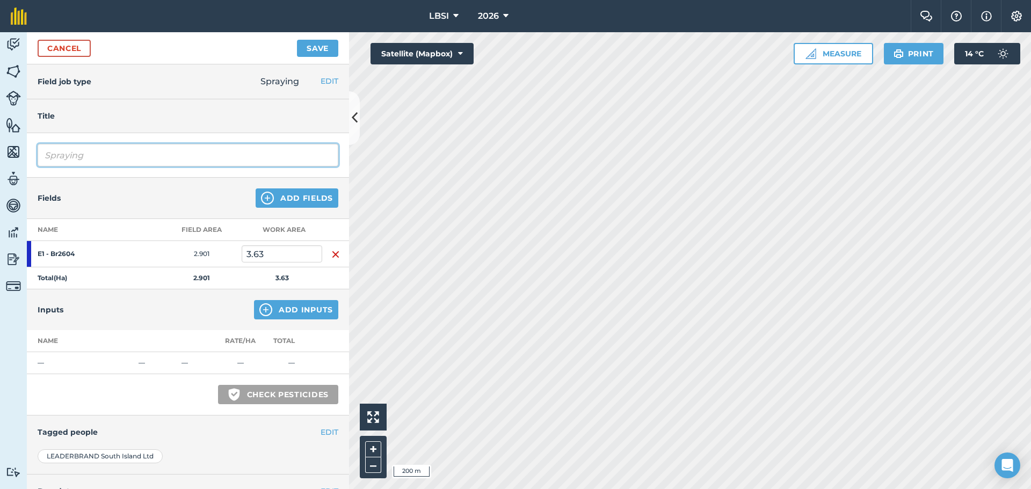
drag, startPoint x: 97, startPoint y: 156, endPoint x: 185, endPoint y: 140, distance: 89.4
click at [100, 154] on input "Spraying" at bounding box center [188, 155] width 301 height 23
type input "Spraying pre emerge"
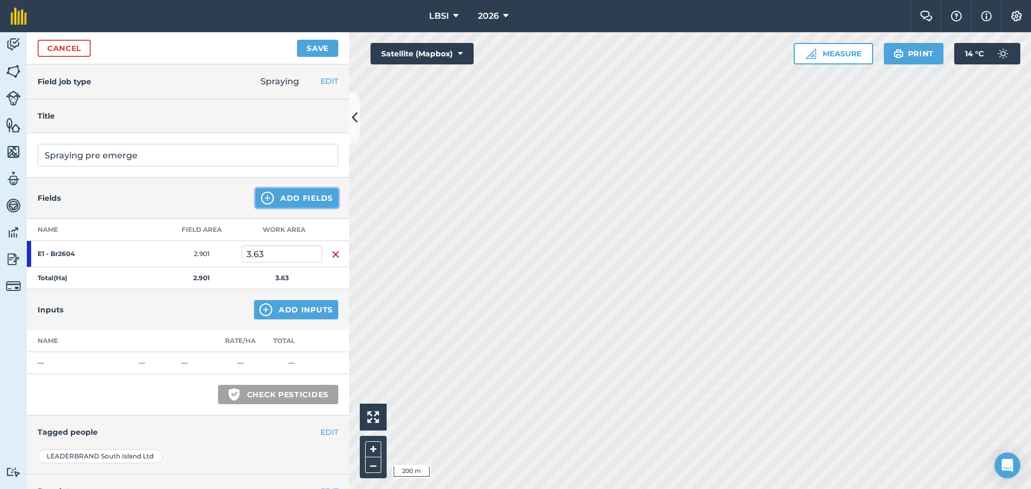
click at [261, 195] on img at bounding box center [267, 198] width 13 height 13
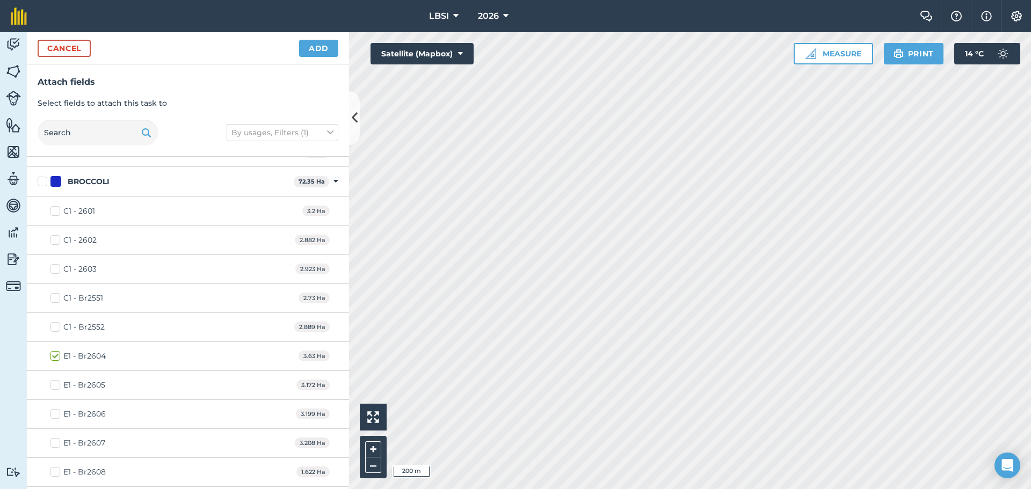
scroll to position [483, 0]
click at [53, 297] on label "E1 - Br2605" at bounding box center [77, 299] width 55 height 11
click at [53, 297] on input "E1 - Br2605" at bounding box center [53, 297] width 7 height 7
checkbox input "true"
click at [310, 50] on button "Add" at bounding box center [318, 48] width 39 height 17
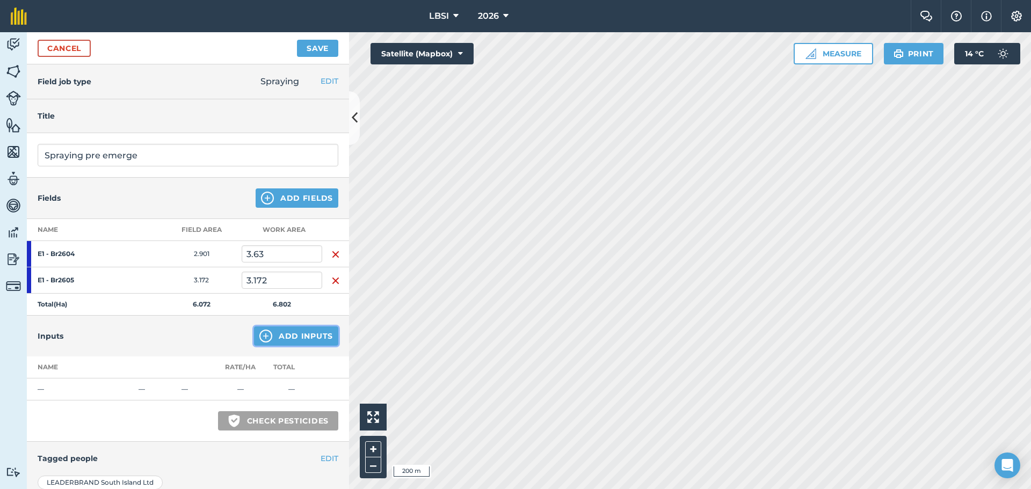
click at [260, 334] on img at bounding box center [265, 336] width 13 height 13
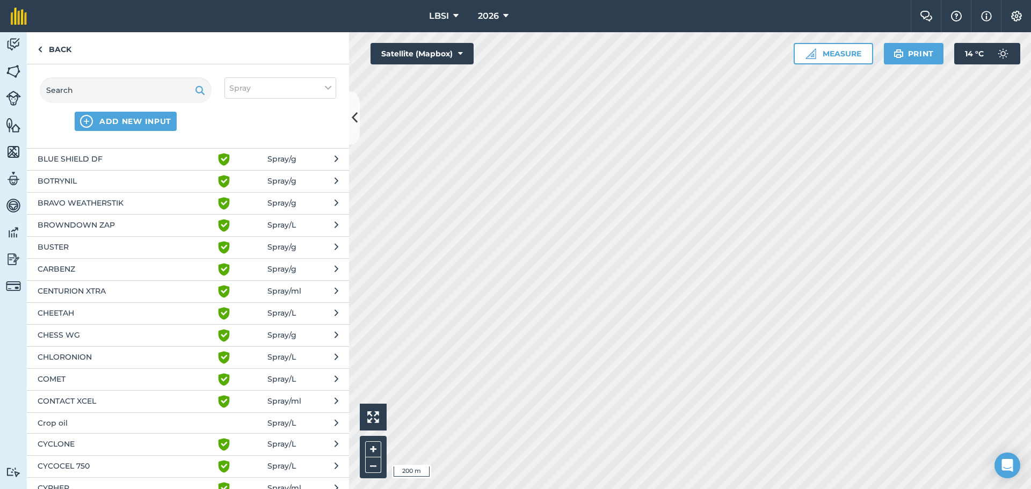
scroll to position [268, 0]
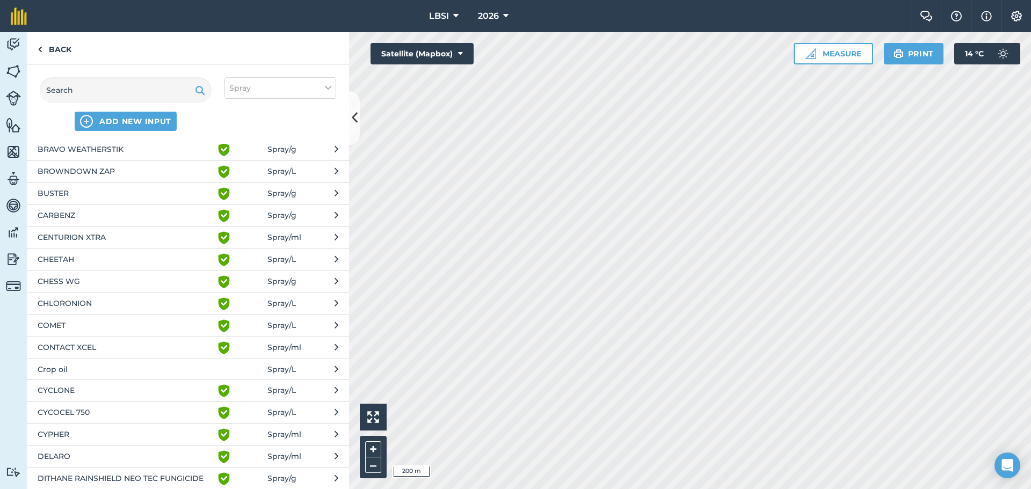
click at [85, 389] on span "CYCLONE" at bounding box center [126, 390] width 176 height 13
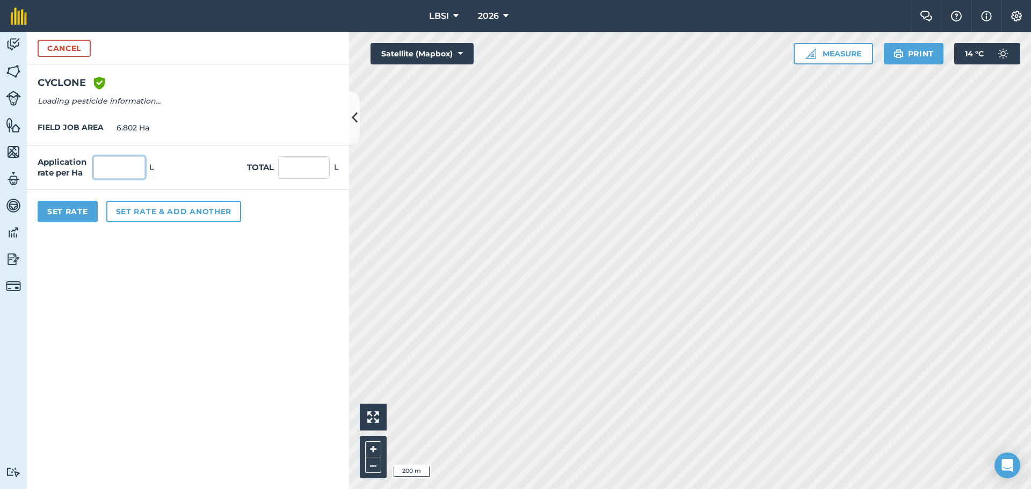
click at [120, 166] on input "text" at bounding box center [119, 167] width 52 height 23
type input "6"
type input "40.812"
click at [135, 207] on button "Set rate & add another" at bounding box center [173, 211] width 135 height 21
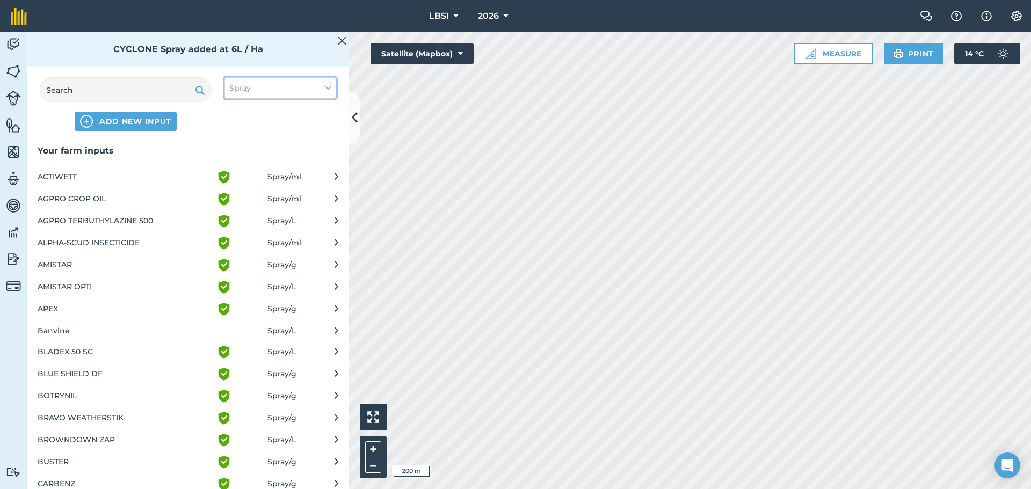
click at [325, 84] on icon at bounding box center [328, 88] width 6 height 12
click at [238, 191] on label "Other" at bounding box center [280, 190] width 102 height 11
click at [236, 191] on input "Other" at bounding box center [232, 188] width 7 height 7
checkbox input "true"
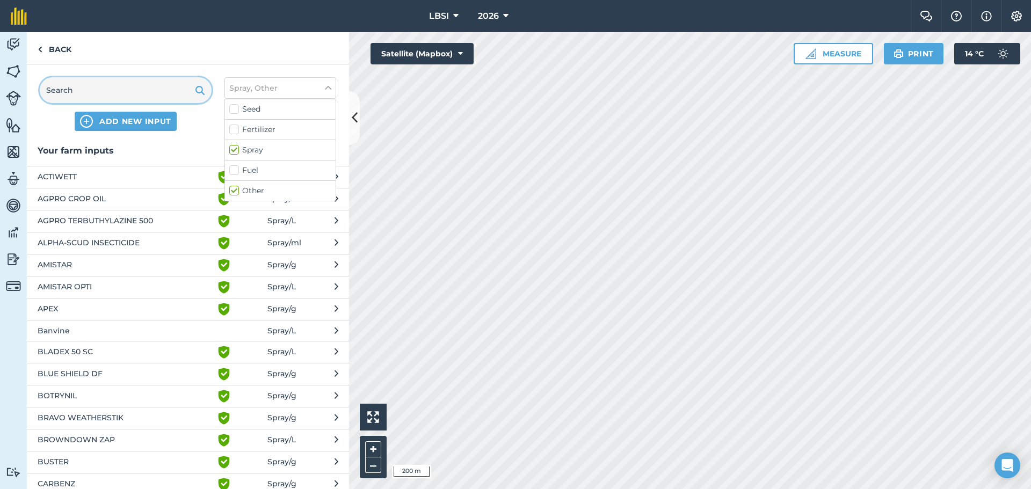
click at [78, 90] on input "text" at bounding box center [126, 90] width 172 height 26
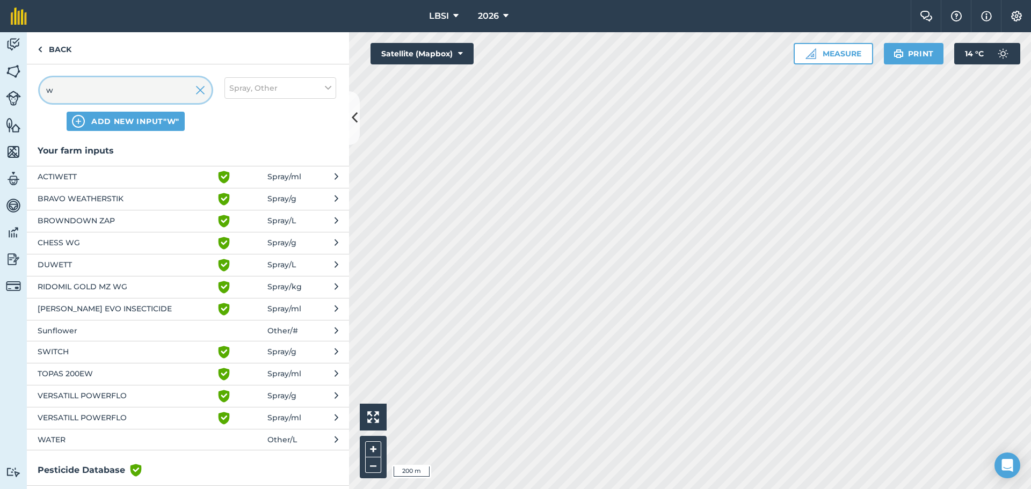
type input "w"
click at [93, 436] on span "WATER" at bounding box center [126, 440] width 176 height 12
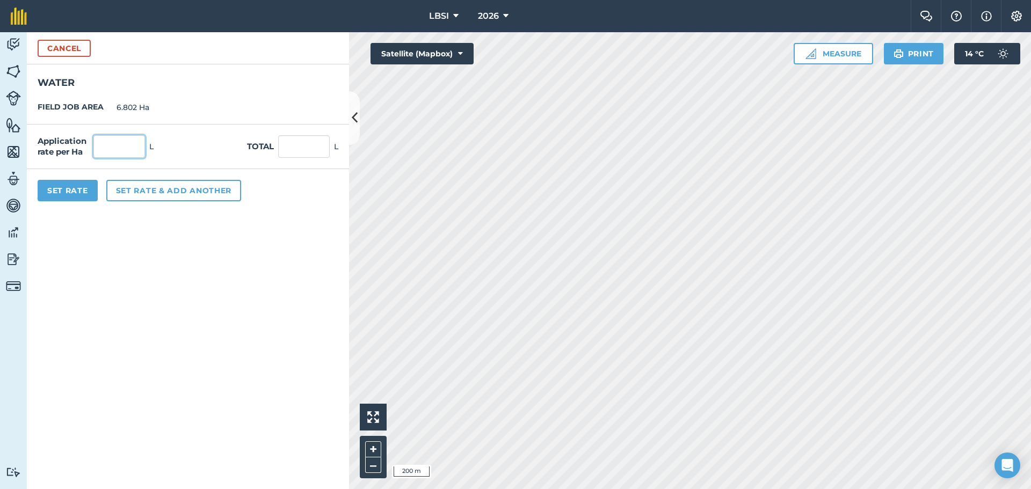
click at [110, 150] on input "text" at bounding box center [119, 146] width 52 height 23
type input "200"
type input "1,360.4"
click at [74, 190] on button "Set Rate" at bounding box center [68, 190] width 60 height 21
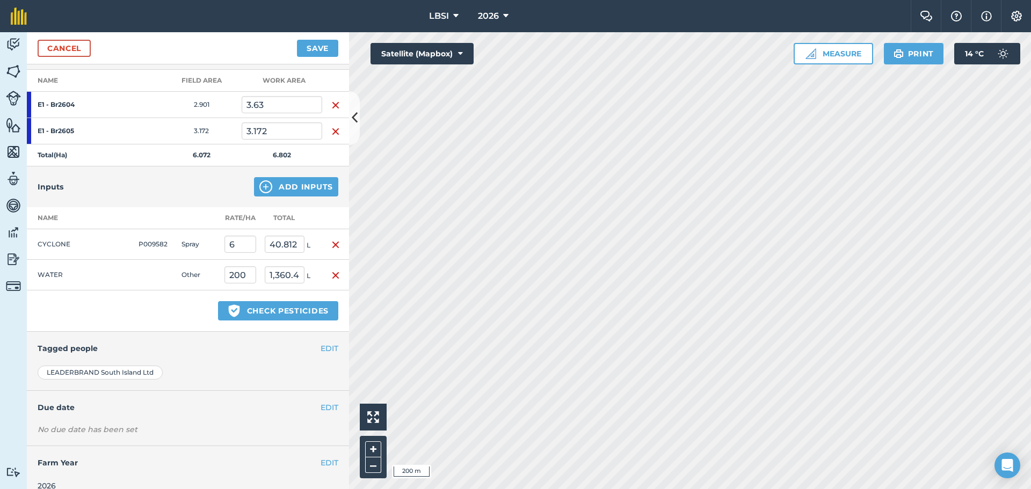
scroll to position [163, 0]
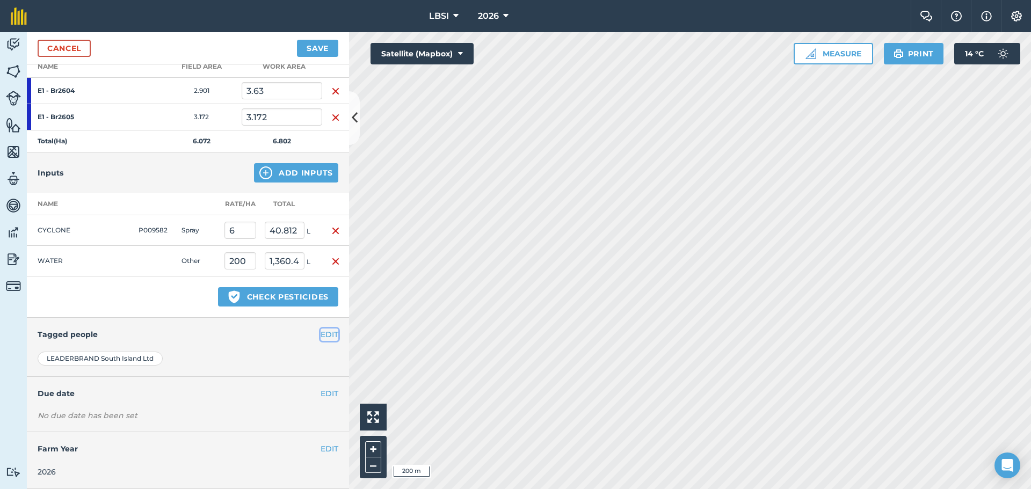
click at [322, 332] on button "EDIT" at bounding box center [329, 335] width 18 height 12
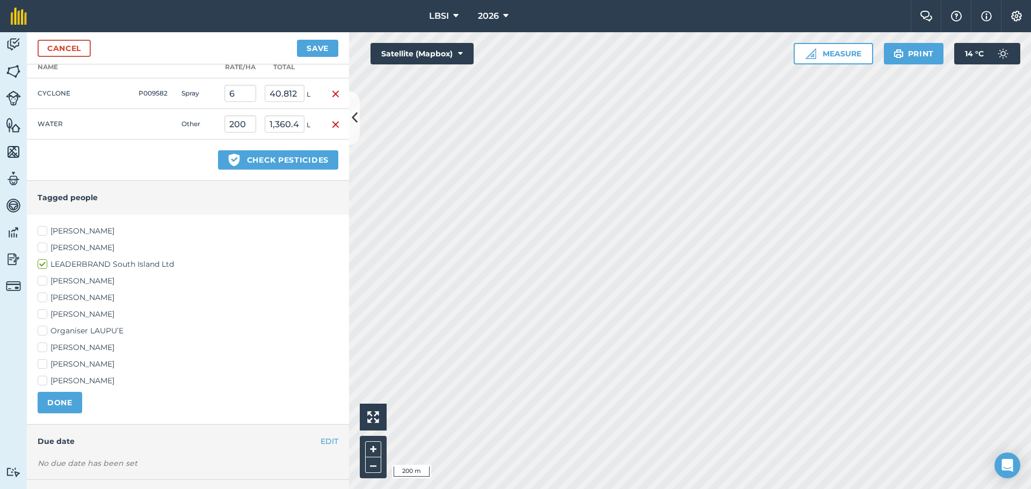
scroll to position [324, 0]
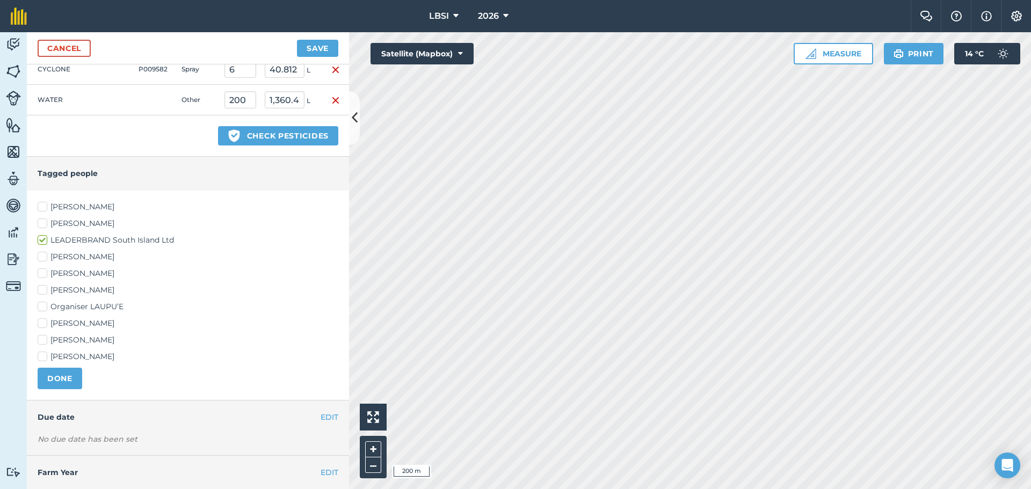
click at [42, 322] on label "[PERSON_NAME]" at bounding box center [188, 323] width 301 height 11
click at [42, 322] on input "[PERSON_NAME]" at bounding box center [41, 321] width 7 height 7
checkbox input "true"
click at [45, 287] on label "[PERSON_NAME]" at bounding box center [188, 290] width 301 height 11
click at [45, 287] on input "[PERSON_NAME]" at bounding box center [41, 288] width 7 height 7
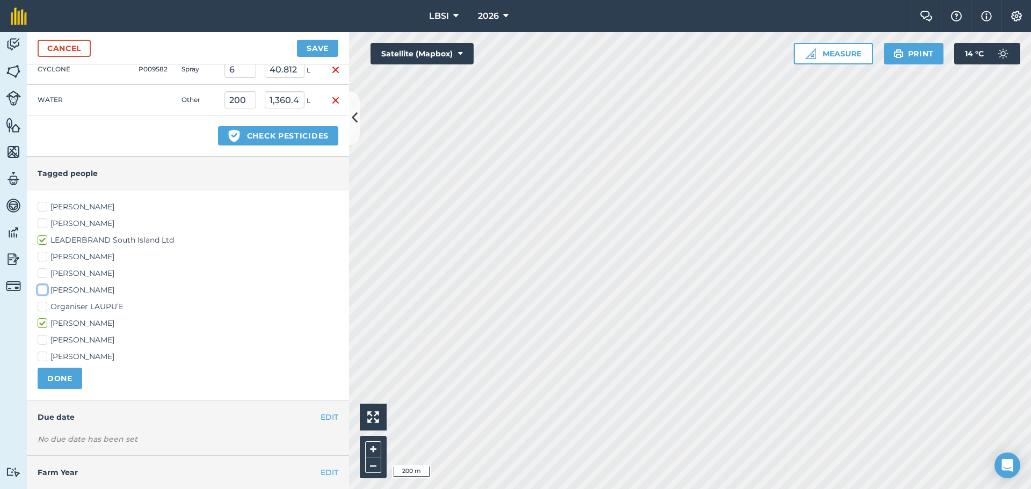
checkbox input "true"
click at [68, 381] on button "DONE" at bounding box center [60, 378] width 45 height 21
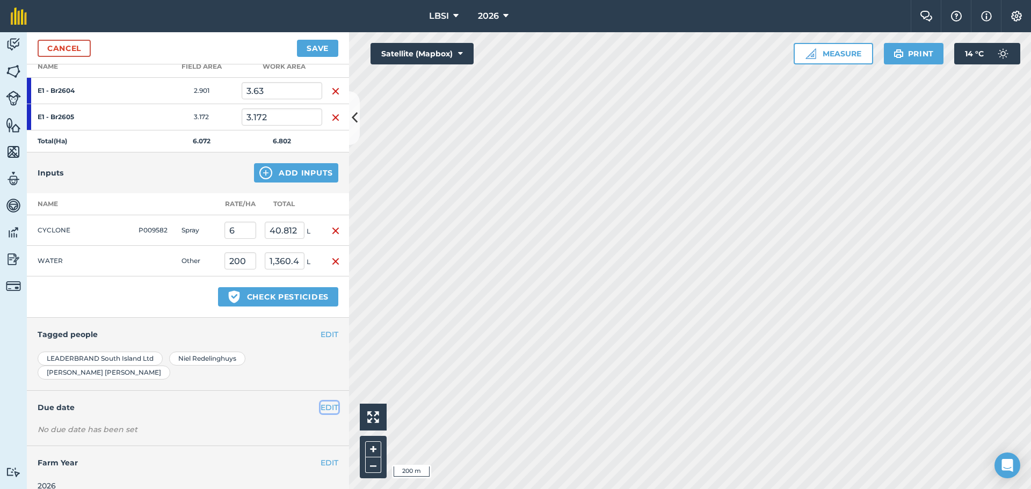
click at [322, 402] on button "EDIT" at bounding box center [329, 408] width 18 height 12
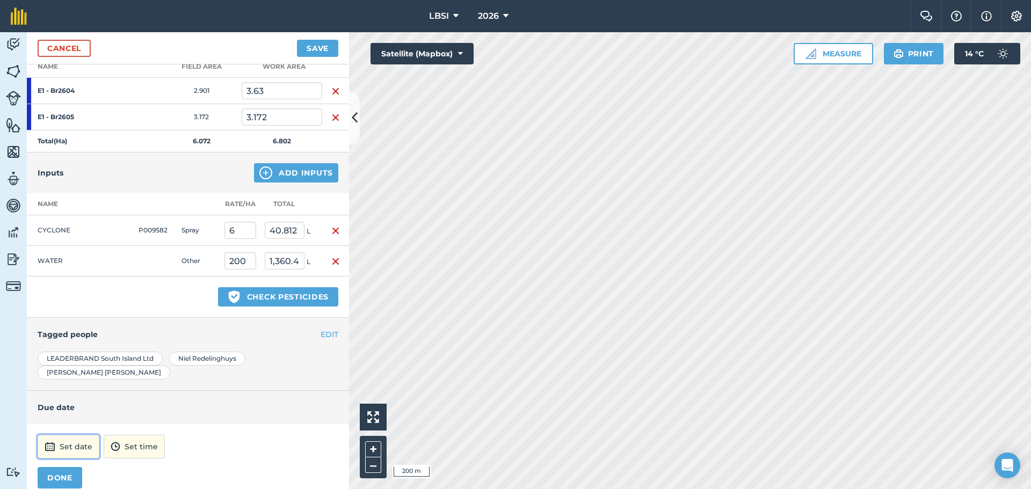
click at [78, 435] on button "Set date" at bounding box center [69, 447] width 62 height 24
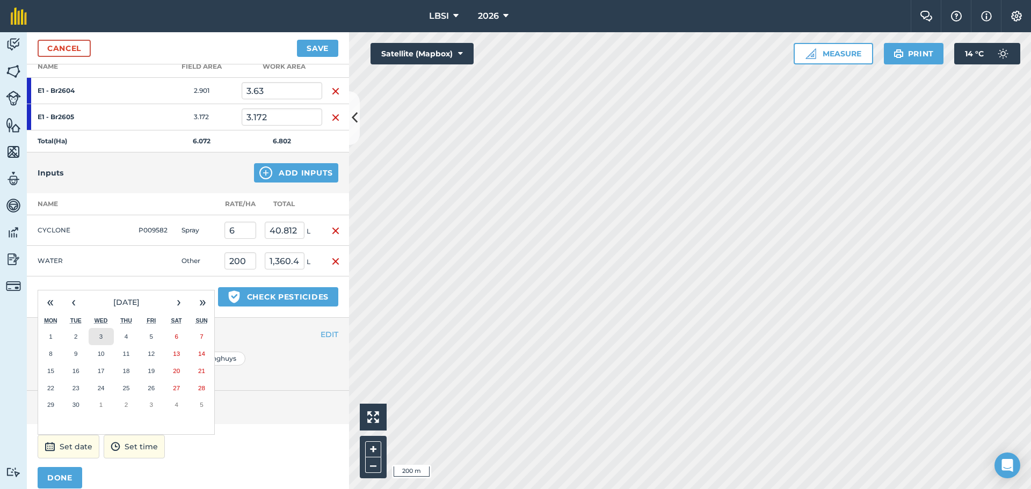
click at [105, 328] on button "3" at bounding box center [101, 336] width 25 height 17
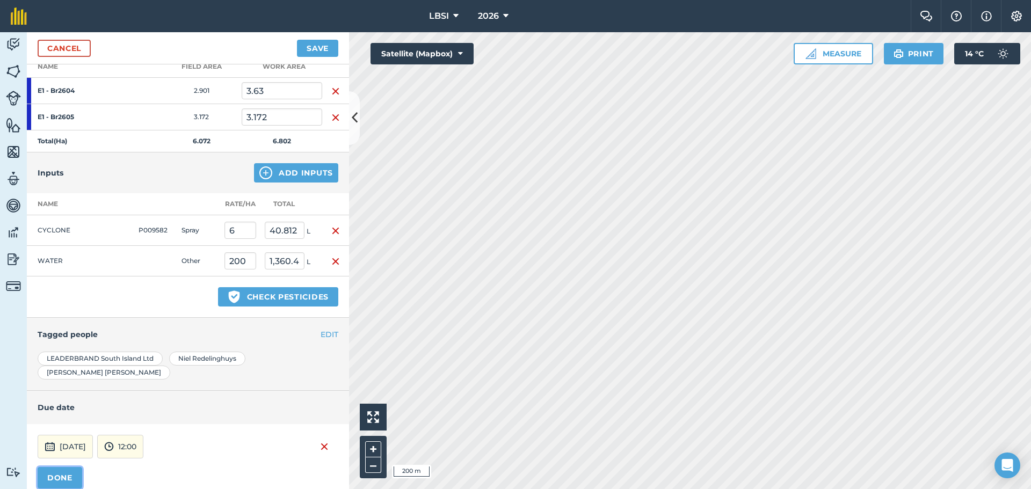
click at [69, 467] on button "DONE" at bounding box center [60, 477] width 45 height 21
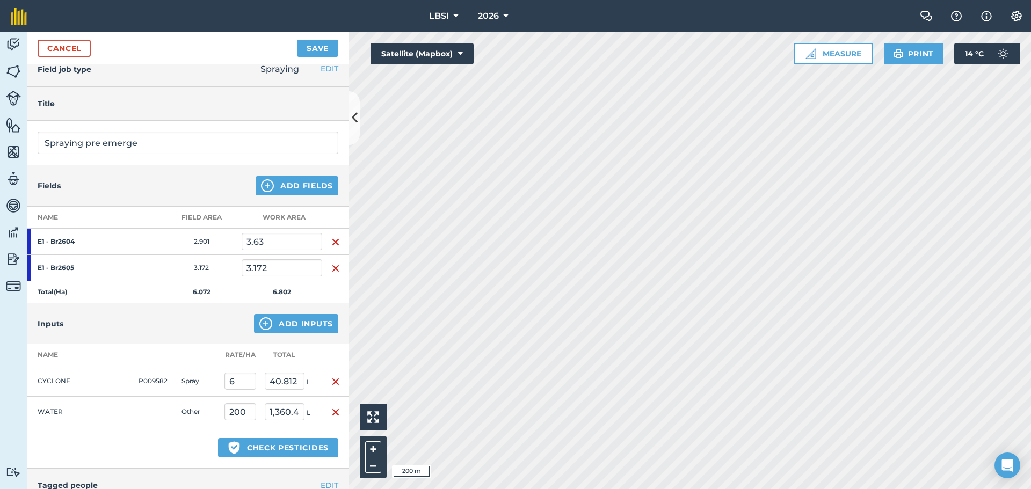
scroll to position [0, 0]
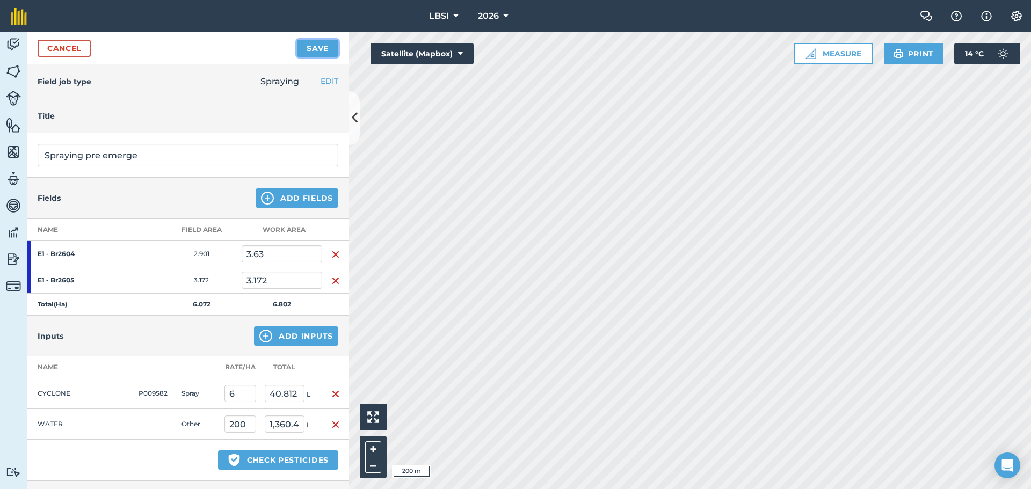
click at [307, 50] on button "Save" at bounding box center [317, 48] width 41 height 17
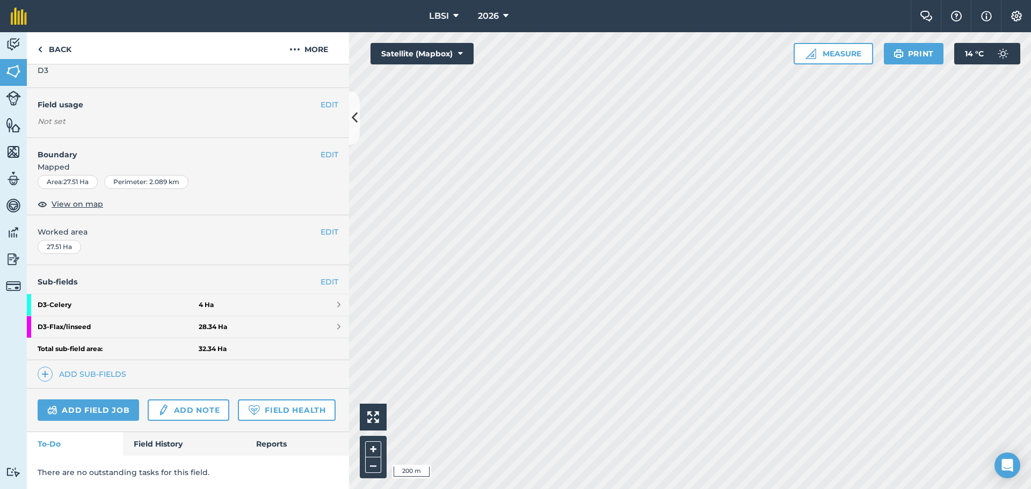
scroll to position [107, 0]
click at [118, 316] on strong "D3 - Flax/linseed" at bounding box center [118, 326] width 161 height 21
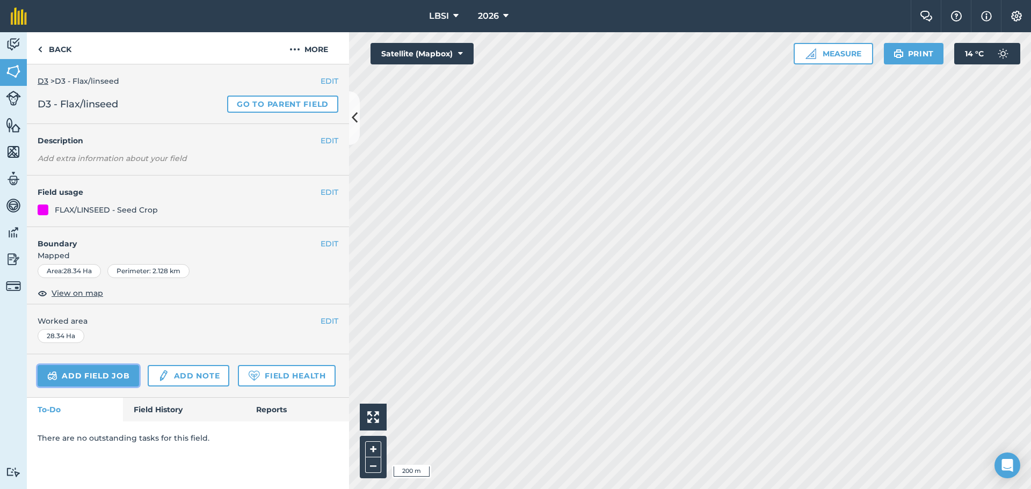
click at [80, 369] on link "Add field job" at bounding box center [88, 375] width 101 height 21
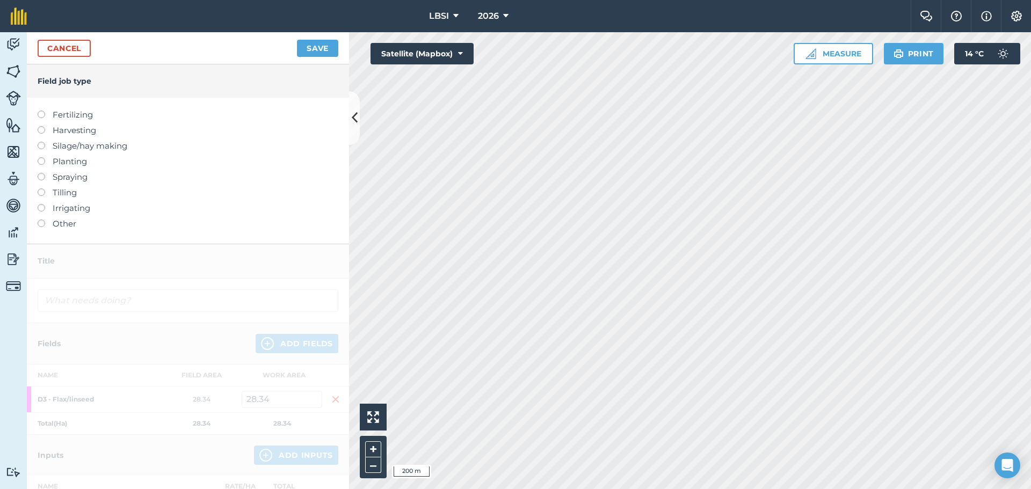
click at [39, 173] on label at bounding box center [45, 173] width 15 height 0
type input "Spraying"
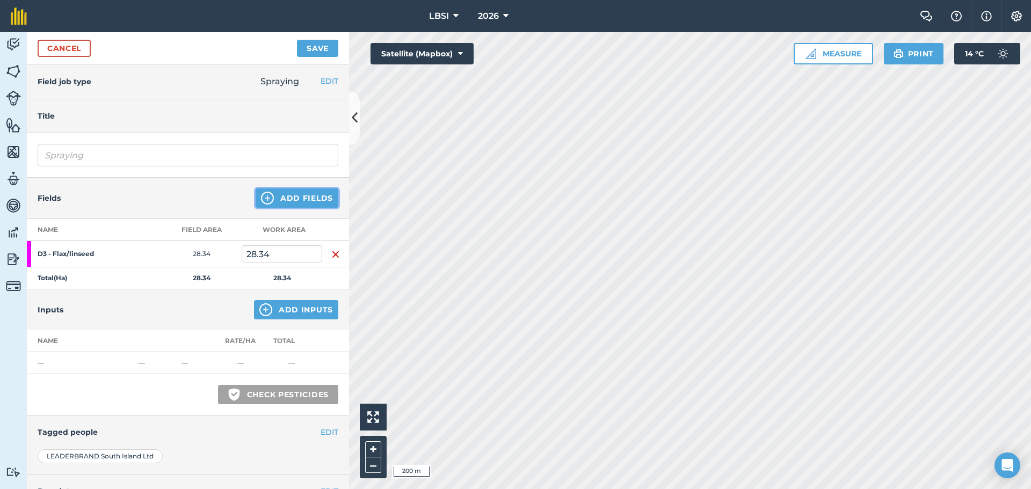
click at [261, 196] on img at bounding box center [267, 198] width 13 height 13
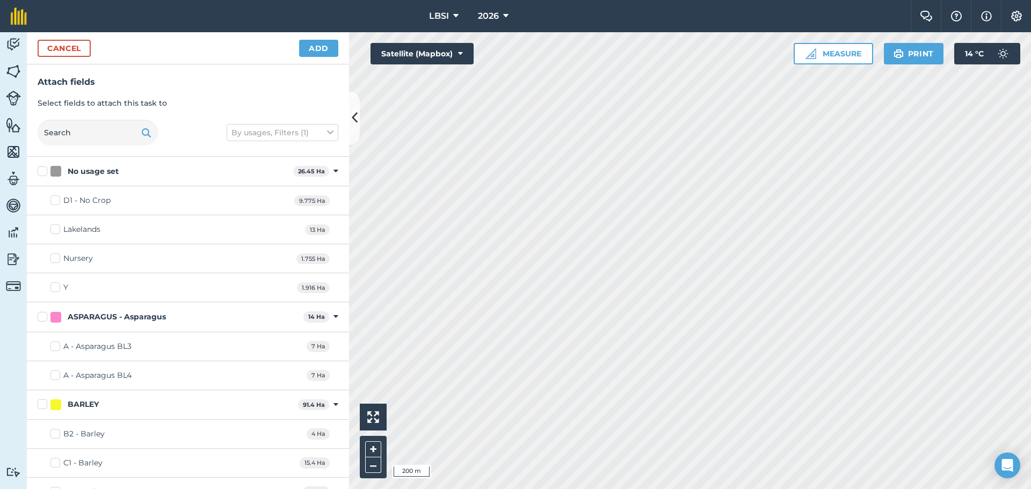
checkbox input "true"
click at [311, 52] on button "Add" at bounding box center [318, 48] width 39 height 17
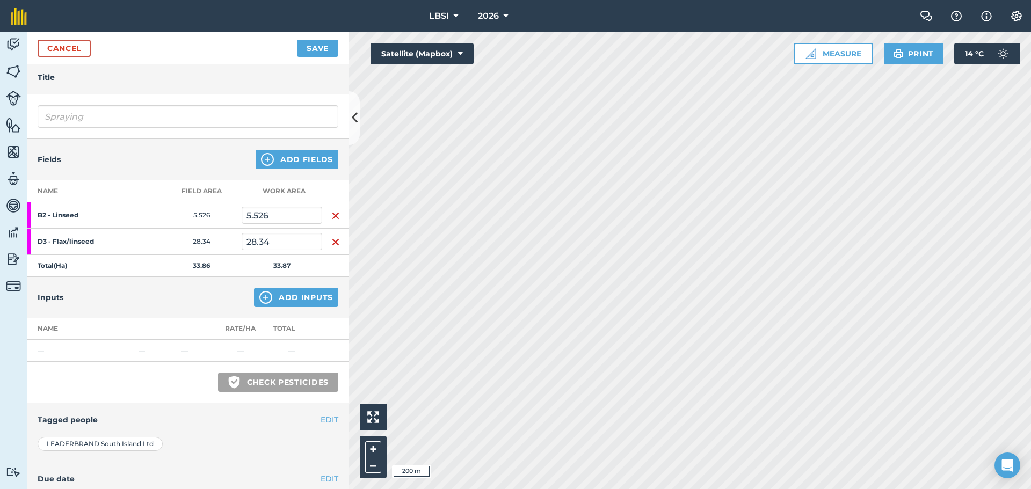
scroll to position [124, 0]
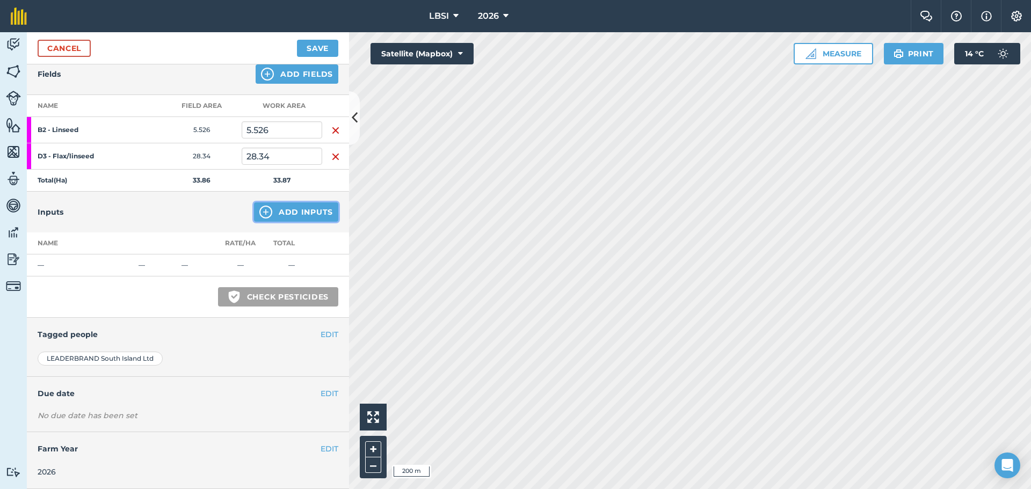
click at [259, 211] on img at bounding box center [265, 212] width 13 height 13
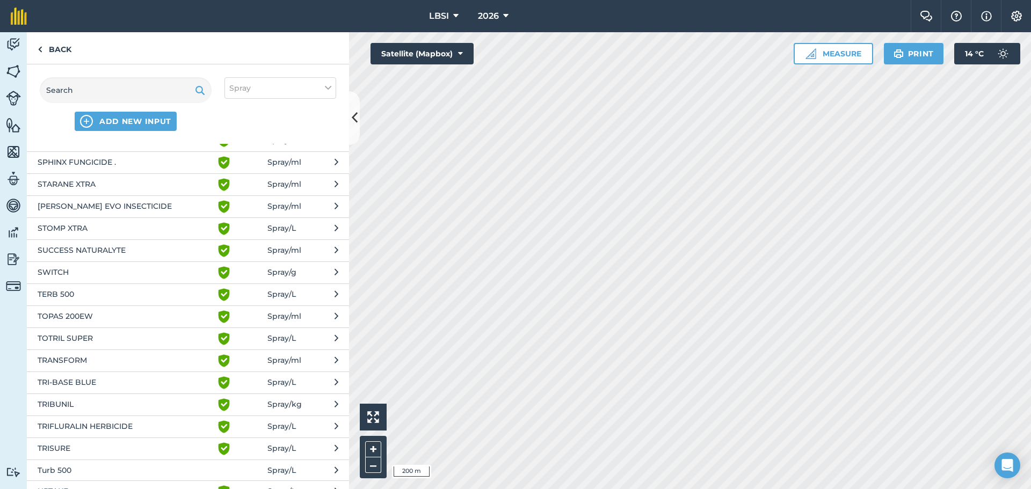
scroll to position [1986, 0]
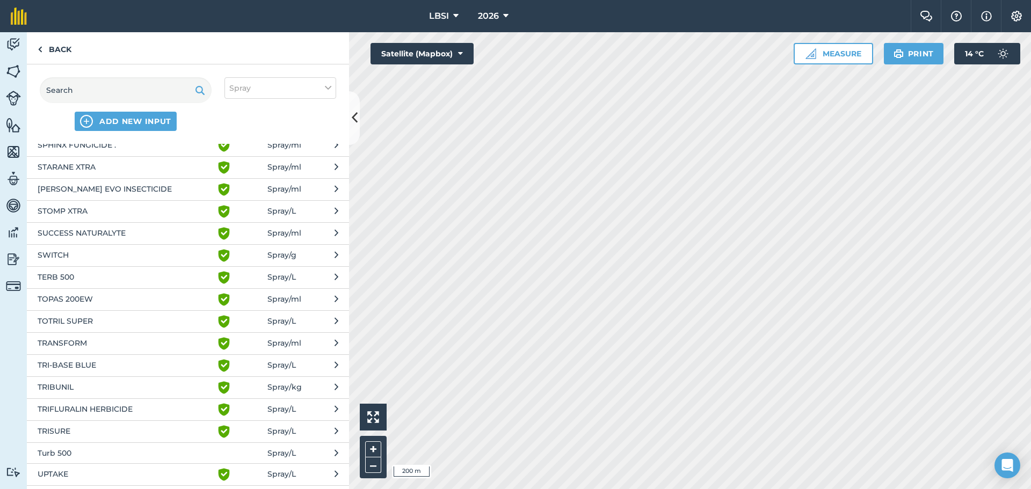
click at [91, 435] on span "TRISURE" at bounding box center [126, 431] width 176 height 13
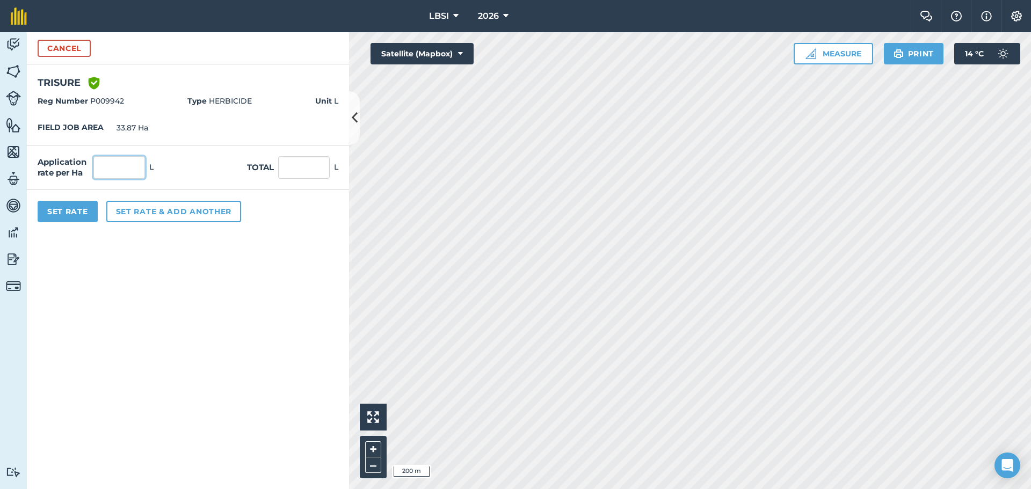
click at [112, 167] on input "text" at bounding box center [119, 167] width 52 height 23
type input "2"
type input "67.74"
click at [139, 208] on button "Set rate & add another" at bounding box center [173, 211] width 135 height 21
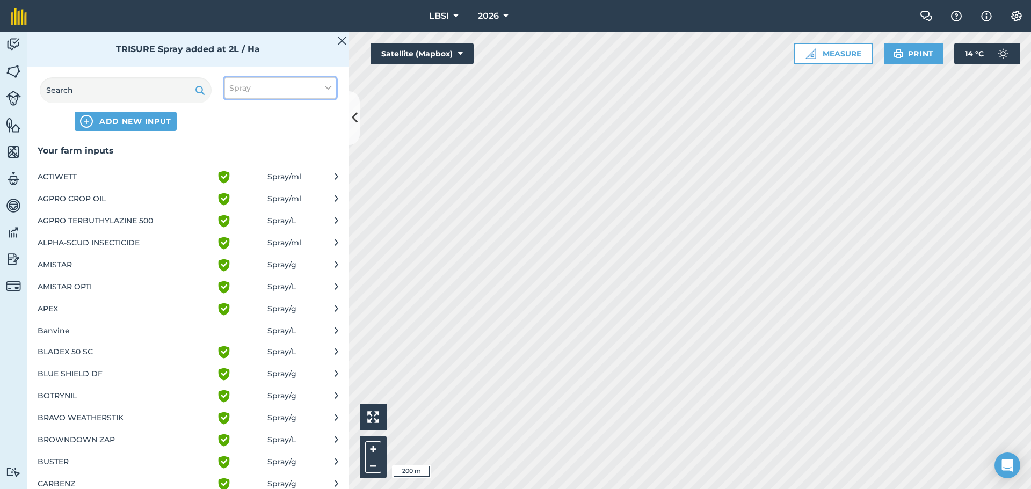
click at [331, 84] on icon at bounding box center [328, 88] width 6 height 12
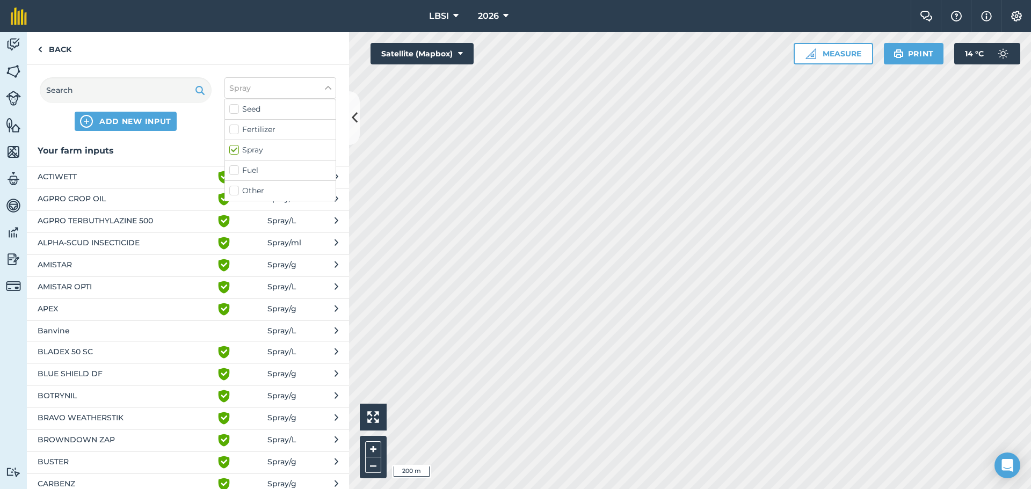
click at [232, 192] on label "Other" at bounding box center [280, 190] width 102 height 11
click at [232, 192] on input "Other" at bounding box center [232, 188] width 7 height 7
checkbox input "true"
click at [68, 92] on input "text" at bounding box center [126, 90] width 172 height 26
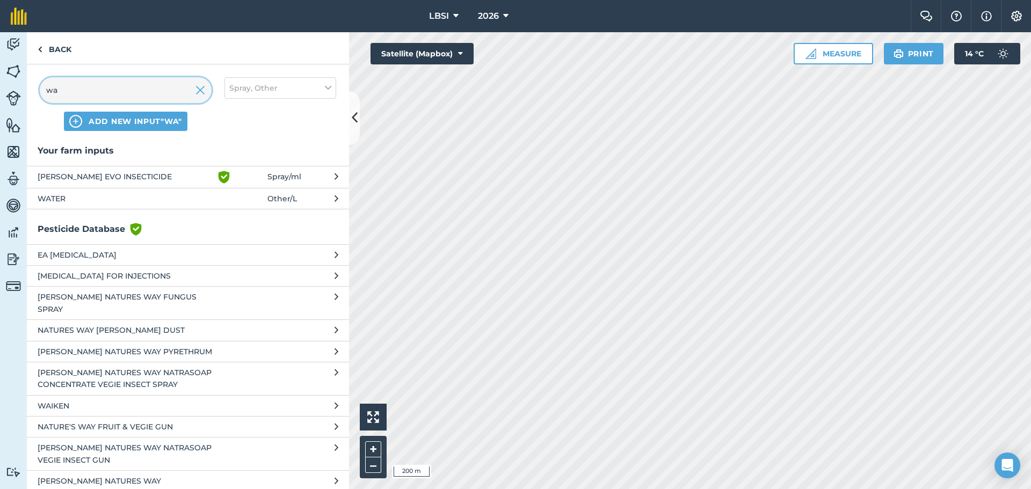
type input "wa"
click at [61, 199] on span "WATER" at bounding box center [126, 199] width 176 height 12
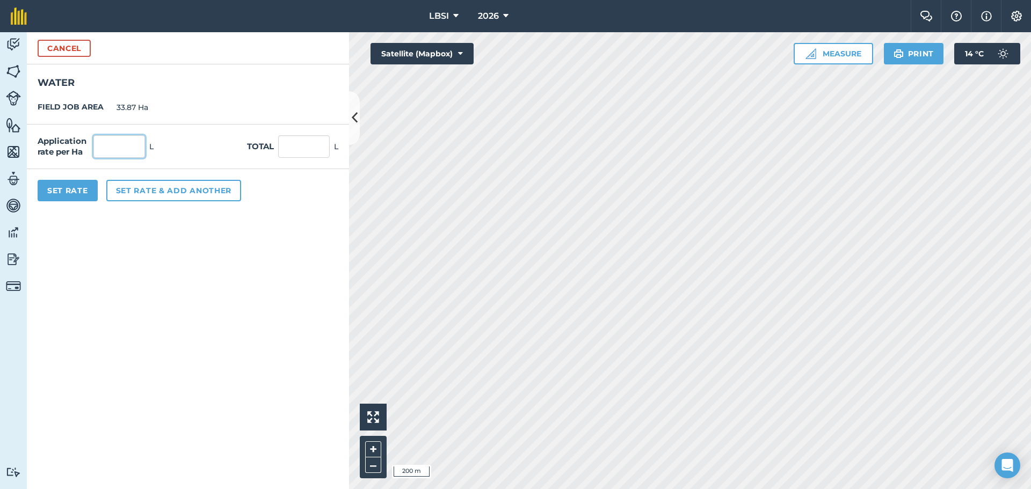
click at [113, 142] on input "text" at bounding box center [119, 146] width 52 height 23
type input "200"
type input "6,774"
click at [84, 192] on button "Set Rate" at bounding box center [68, 190] width 60 height 21
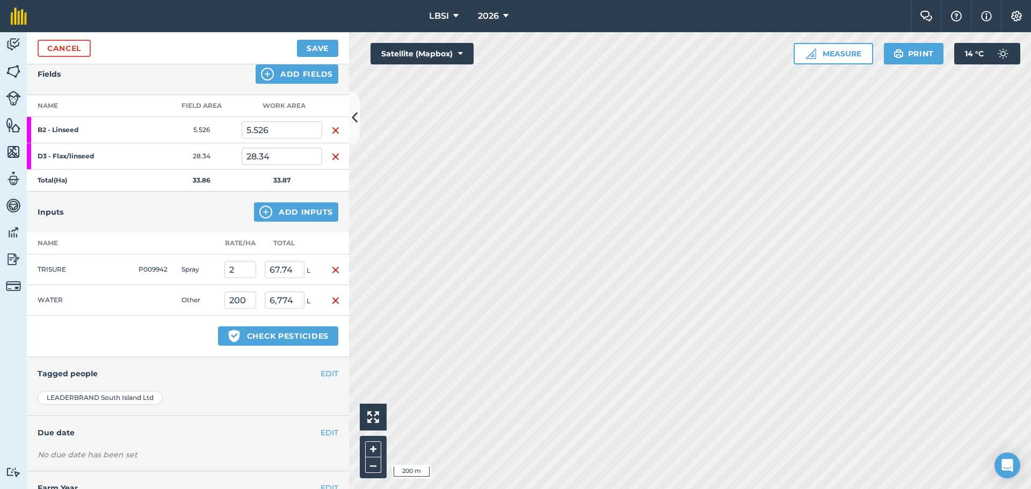
scroll to position [163, 0]
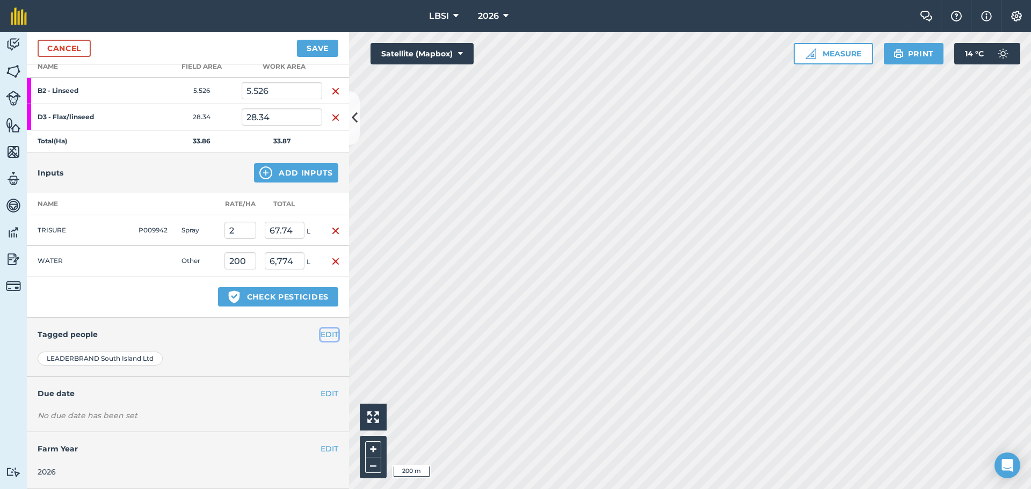
click at [320, 334] on button "EDIT" at bounding box center [329, 335] width 18 height 12
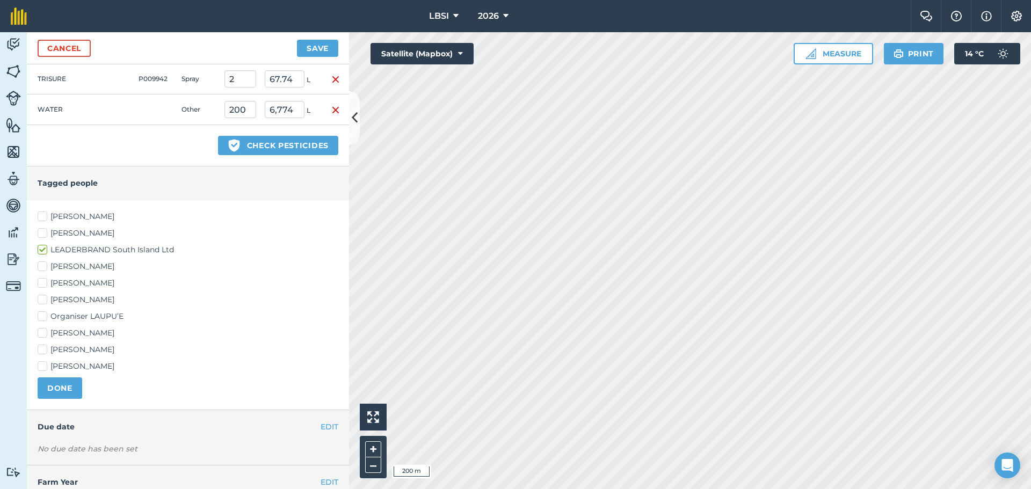
scroll to position [324, 0]
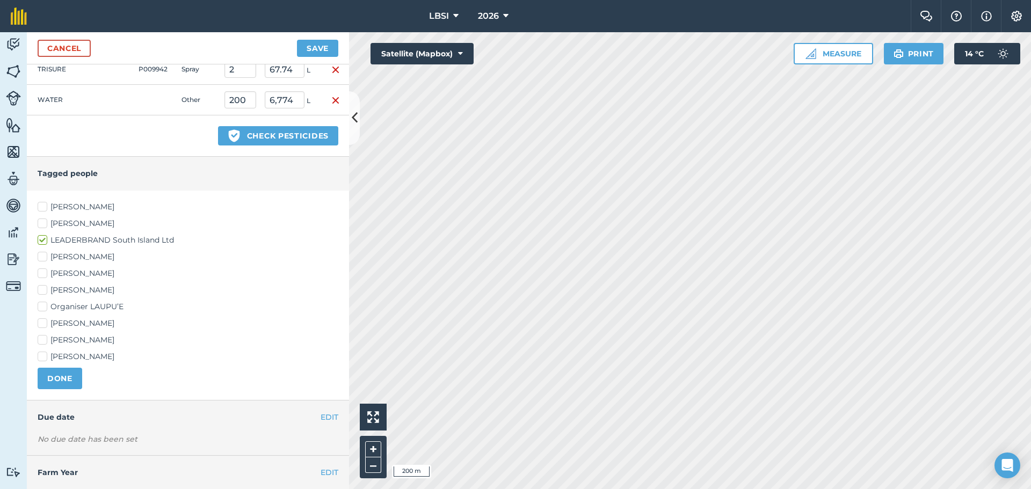
drag, startPoint x: 40, startPoint y: 290, endPoint x: 41, endPoint y: 303, distance: 13.4
click at [41, 290] on label "[PERSON_NAME]" at bounding box center [188, 290] width 301 height 11
click at [41, 290] on input "[PERSON_NAME]" at bounding box center [41, 288] width 7 height 7
checkbox input "true"
click at [43, 323] on label "[PERSON_NAME]" at bounding box center [188, 323] width 301 height 11
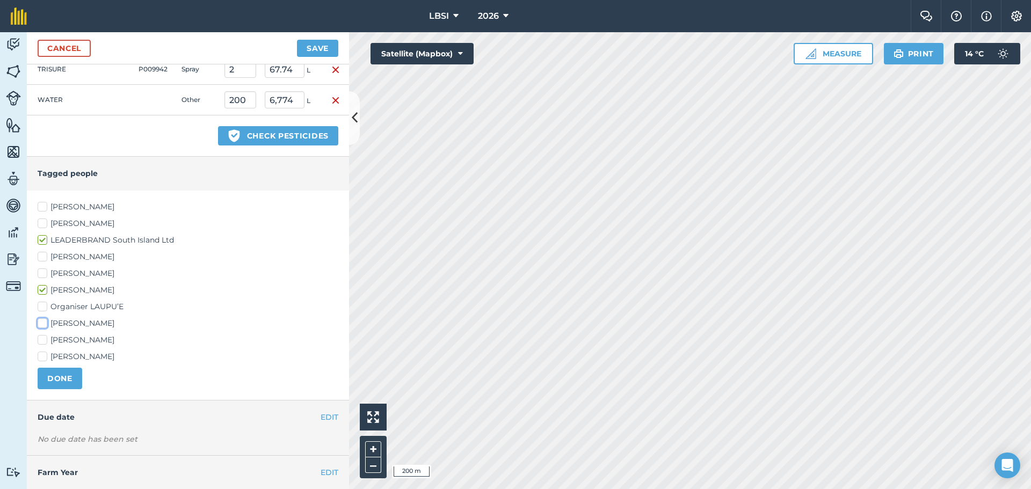
click at [43, 323] on input "[PERSON_NAME]" at bounding box center [41, 321] width 7 height 7
checkbox input "true"
click at [54, 376] on button "DONE" at bounding box center [60, 378] width 45 height 21
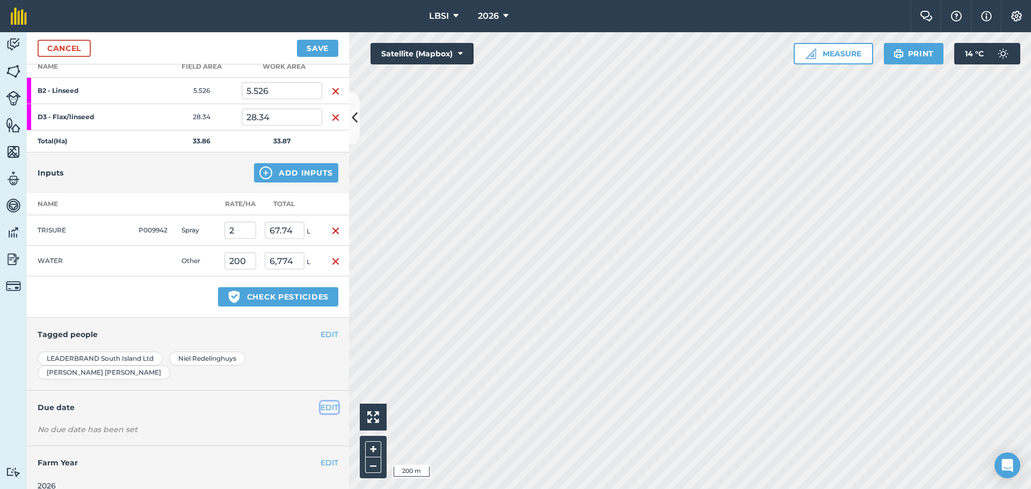
click at [328, 402] on button "EDIT" at bounding box center [329, 408] width 18 height 12
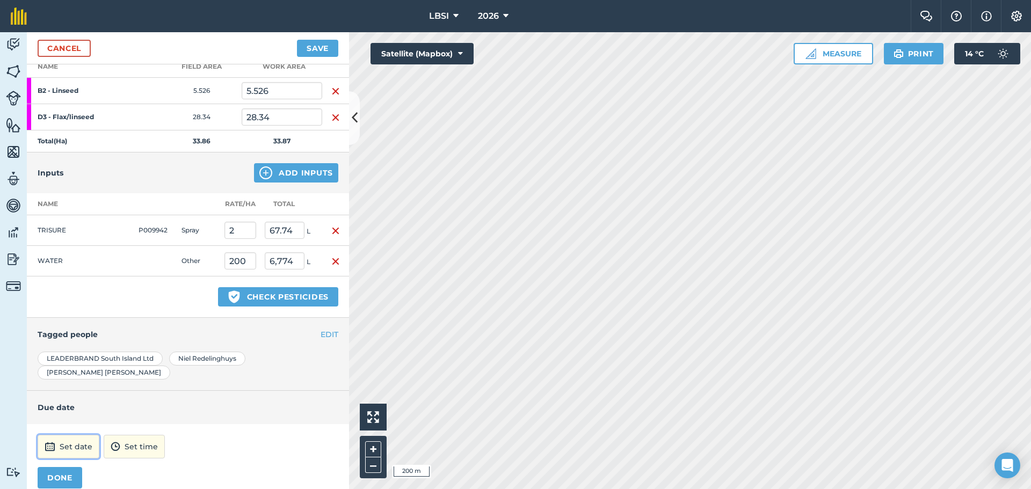
click at [81, 435] on button "Set date" at bounding box center [69, 447] width 62 height 24
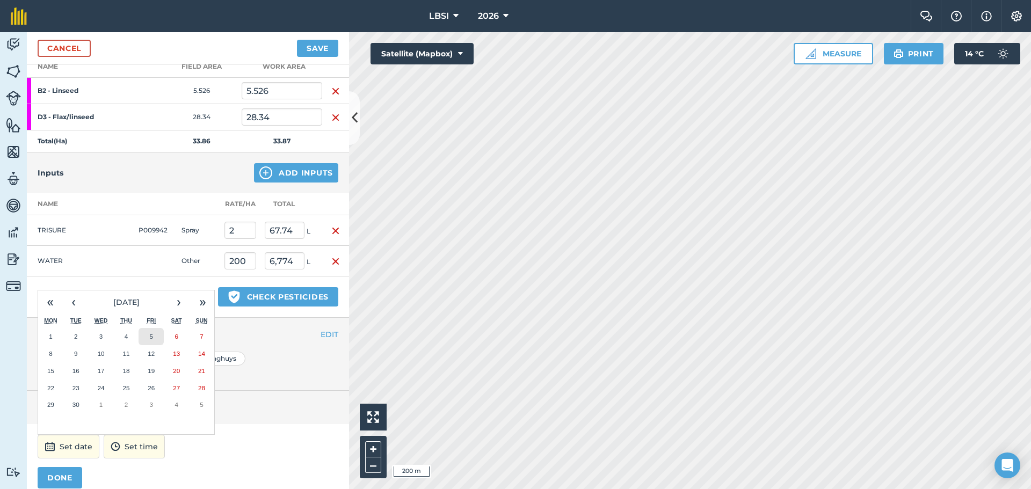
click at [156, 328] on button "5" at bounding box center [150, 336] width 25 height 17
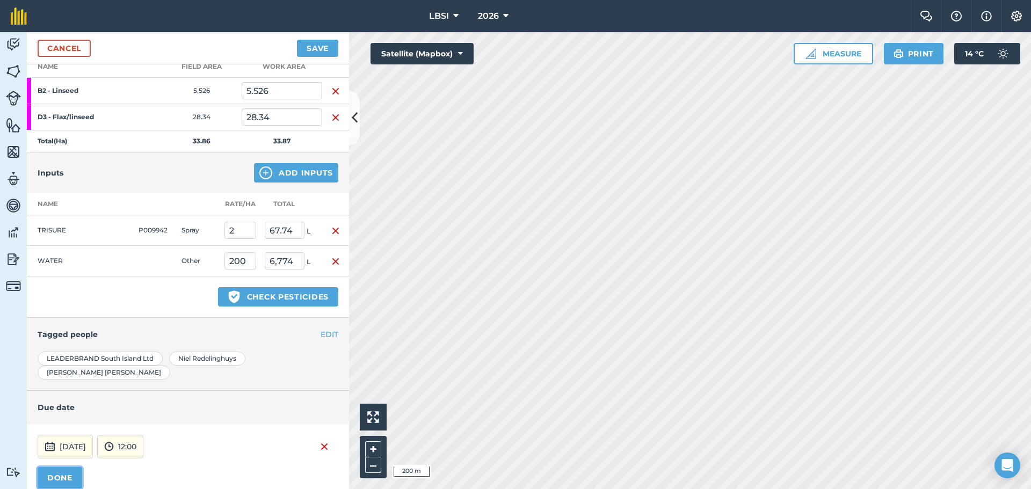
click at [67, 467] on button "DONE" at bounding box center [60, 477] width 45 height 21
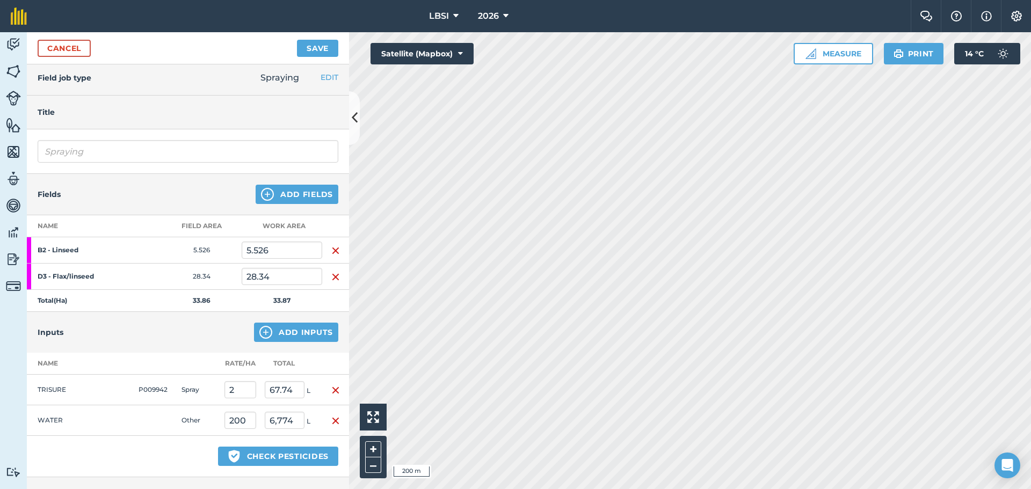
scroll to position [0, 0]
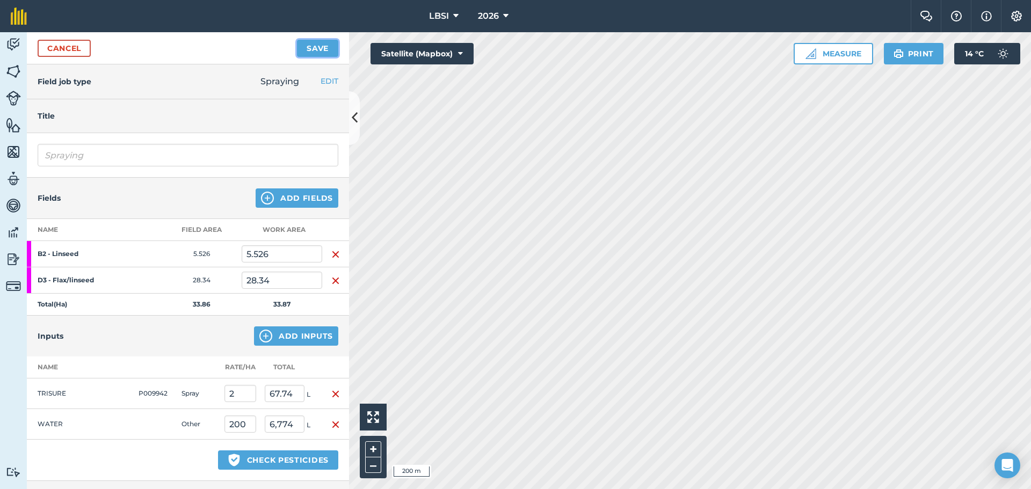
click at [306, 55] on button "Save" at bounding box center [317, 48] width 41 height 17
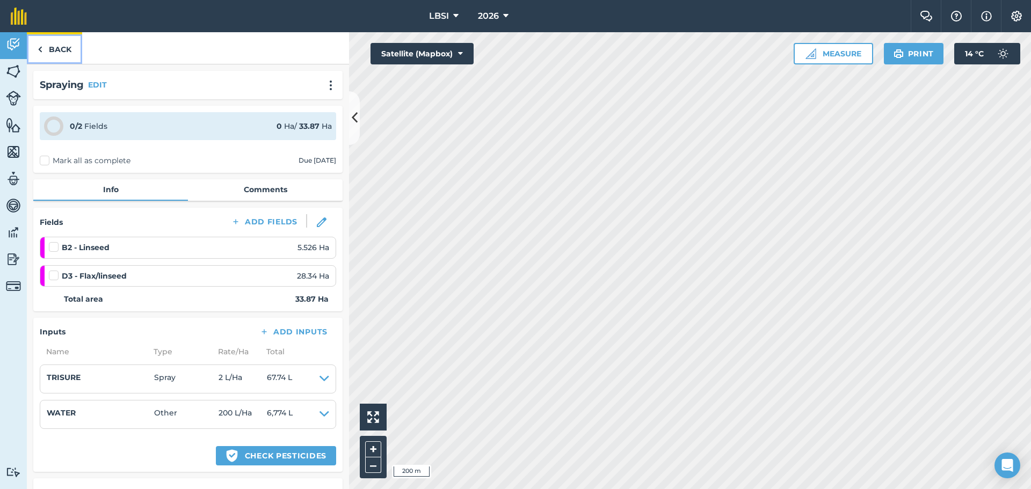
click at [35, 52] on link "Back" at bounding box center [54, 48] width 55 height 32
